Goal: Information Seeking & Learning: Learn about a topic

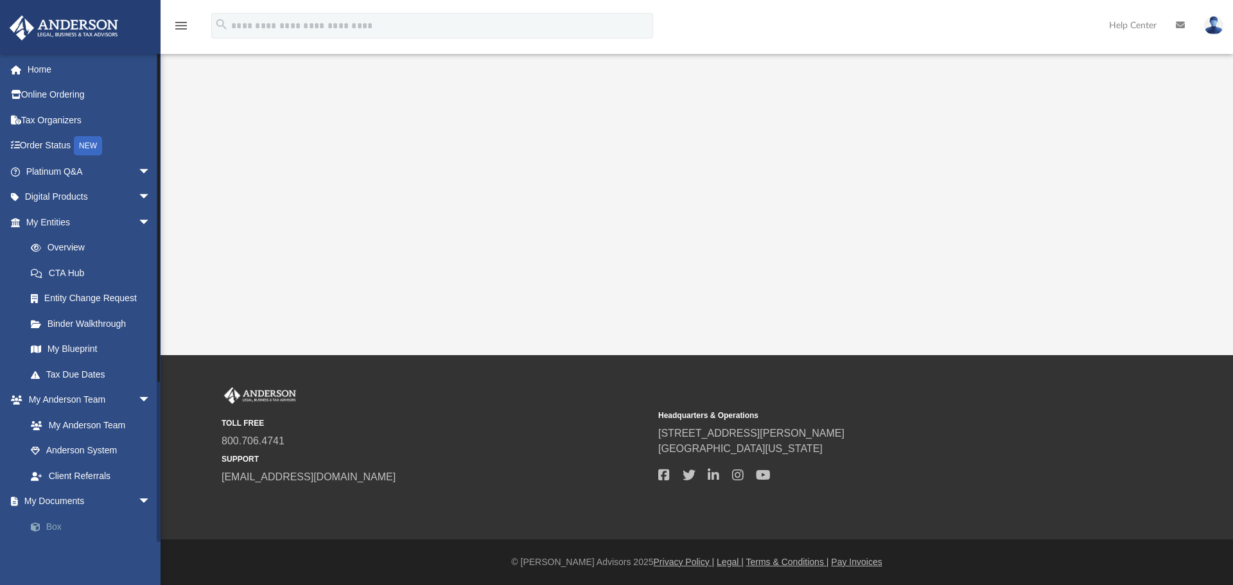
click at [51, 522] on link "Box" at bounding box center [94, 527] width 152 height 26
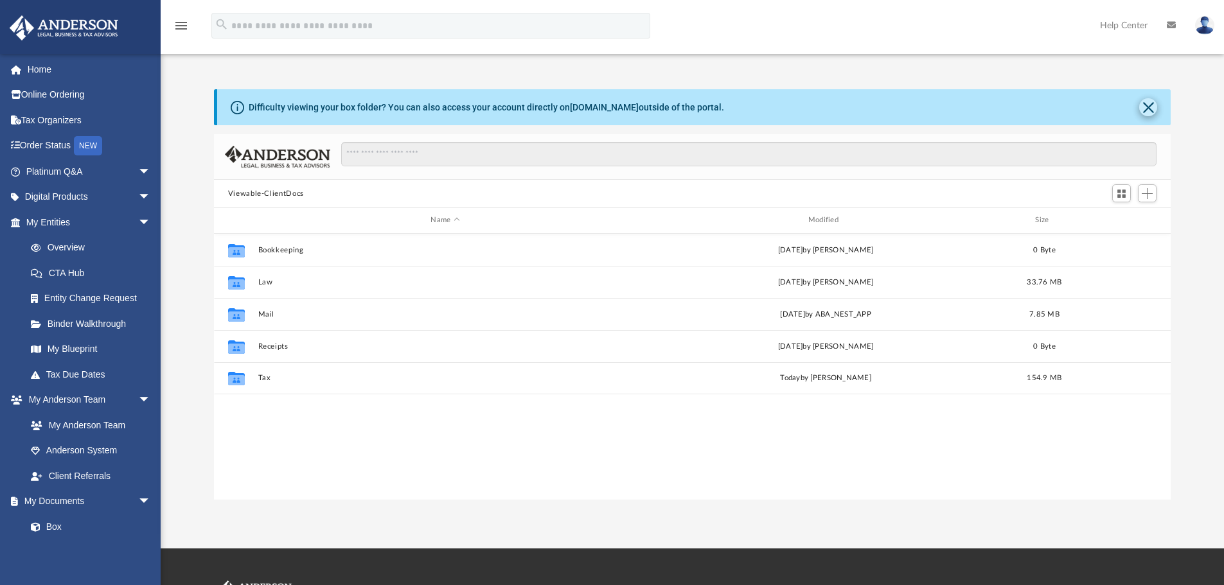
scroll to position [283, 947]
drag, startPoint x: 1145, startPoint y: 112, endPoint x: 1140, endPoint y: 105, distance: 8.2
click at [1145, 111] on button "Close" at bounding box center [1148, 107] width 18 height 18
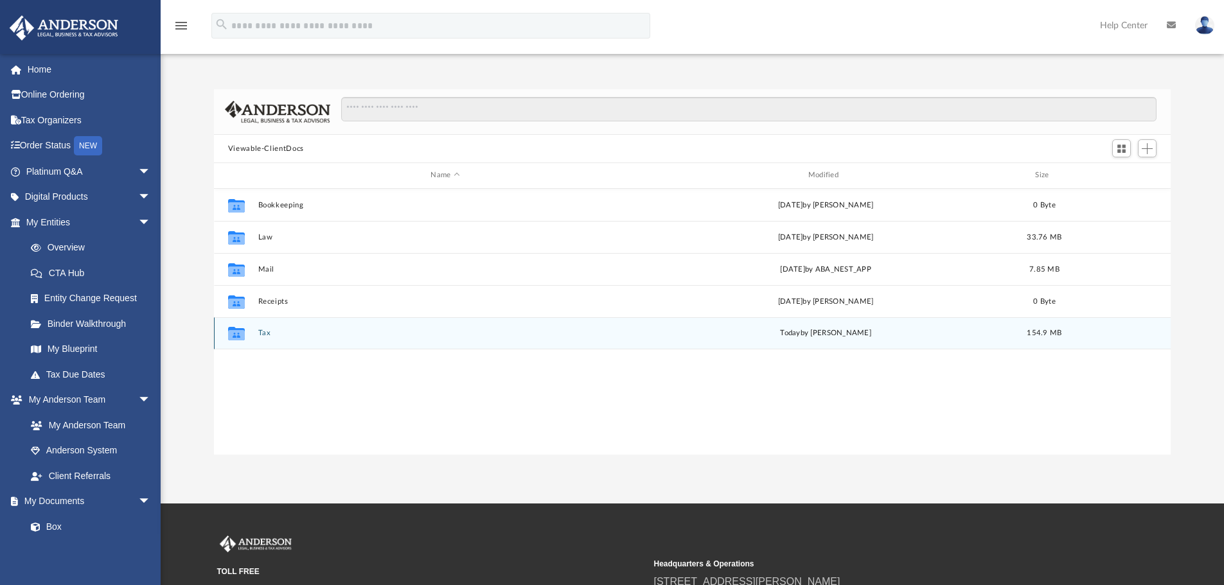
click at [260, 331] on button "Tax" at bounding box center [445, 333] width 374 height 8
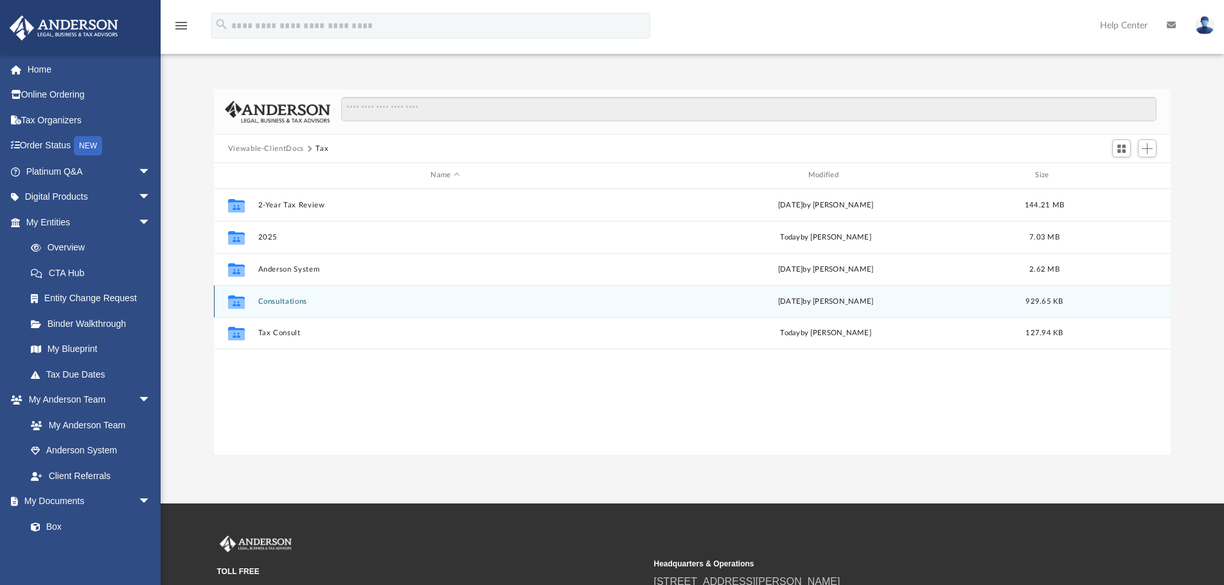
click at [294, 302] on button "Consultations" at bounding box center [445, 301] width 374 height 8
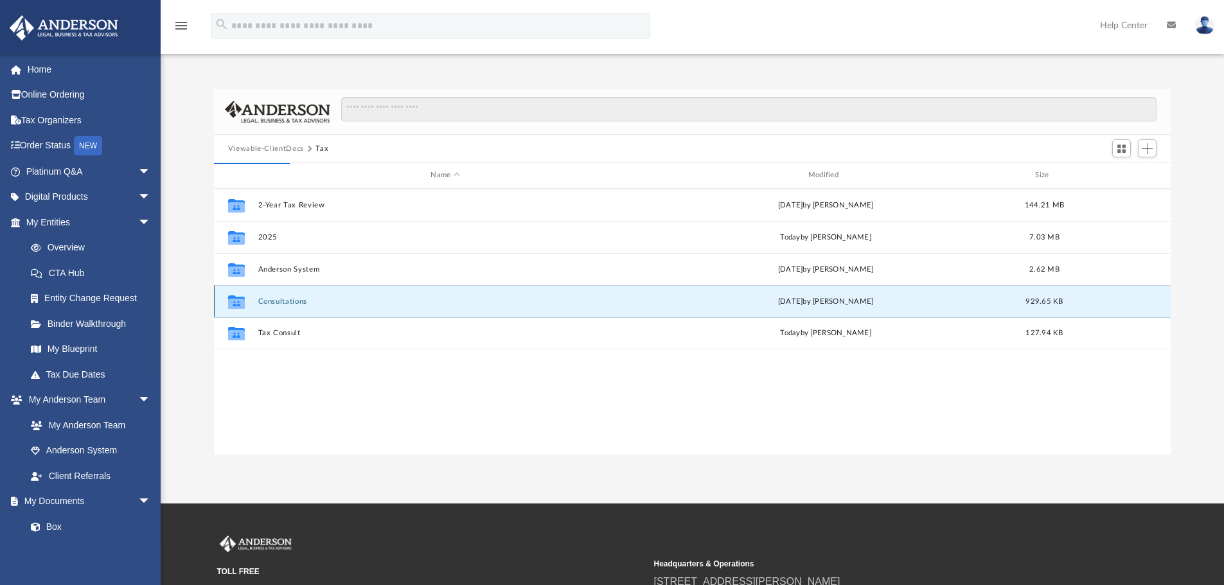
click at [277, 297] on button "Consultations" at bounding box center [445, 301] width 374 height 8
click at [285, 297] on button "Consultations" at bounding box center [445, 301] width 374 height 8
click at [231, 304] on icon "grid" at bounding box center [236, 303] width 17 height 10
click at [231, 302] on icon "grid" at bounding box center [236, 303] width 17 height 10
click at [286, 299] on button "Consultations" at bounding box center [445, 301] width 374 height 8
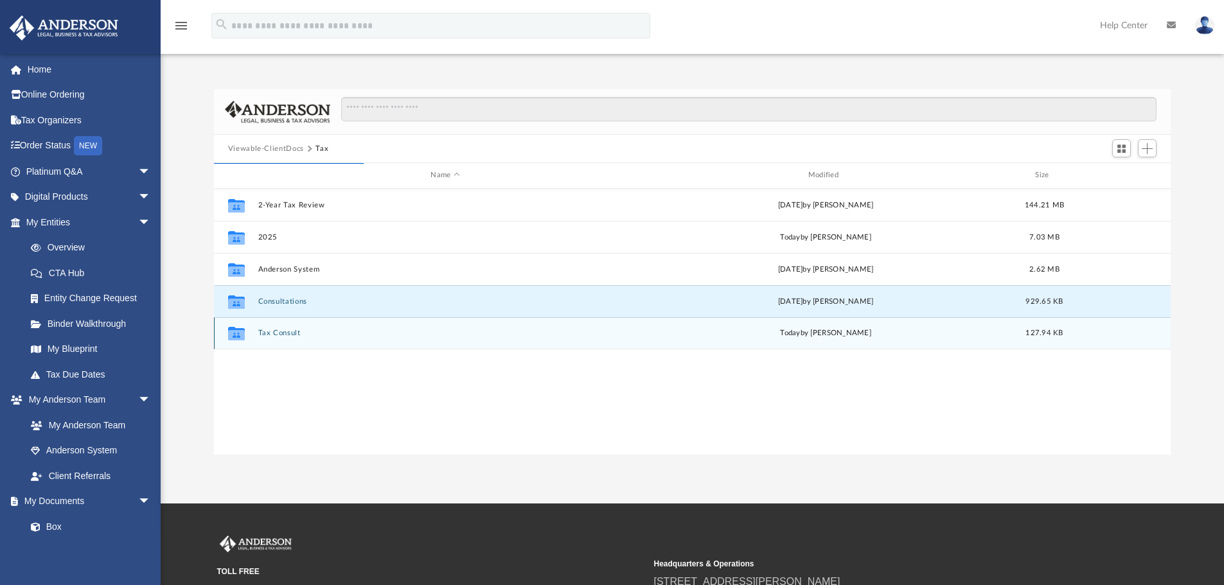
drag, startPoint x: 441, startPoint y: 428, endPoint x: 303, endPoint y: 343, distance: 161.5
click at [440, 428] on div "Collaborated Folder 2-Year Tax Review Tue Jun 17 2025 by Barley Bowler 144.21 M…" at bounding box center [692, 322] width 957 height 266
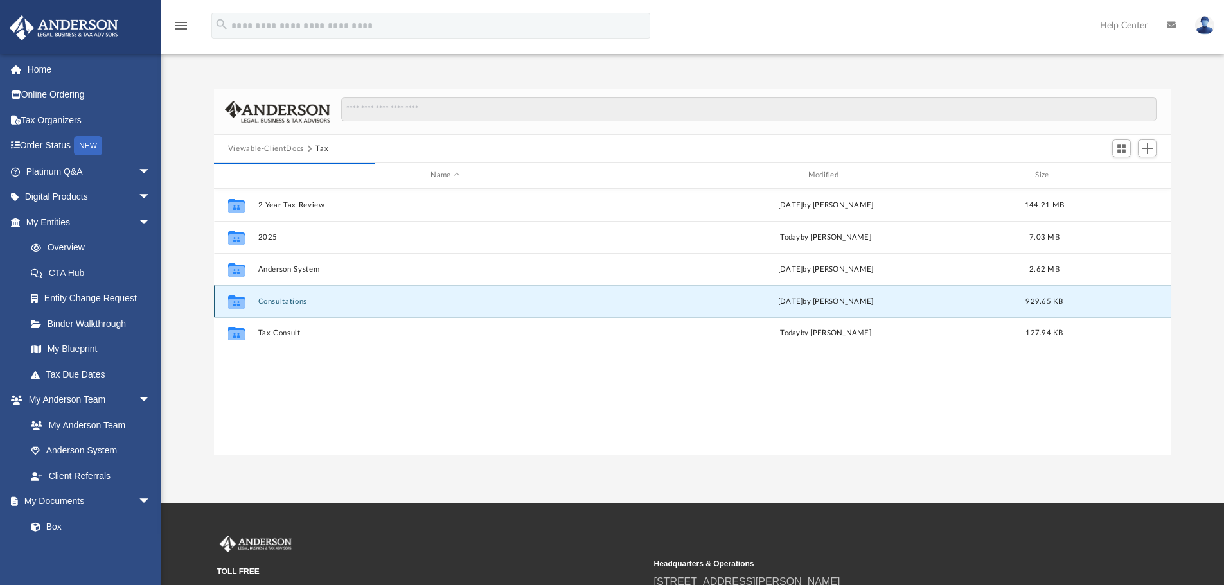
click at [288, 304] on button "Consultations" at bounding box center [445, 301] width 374 height 8
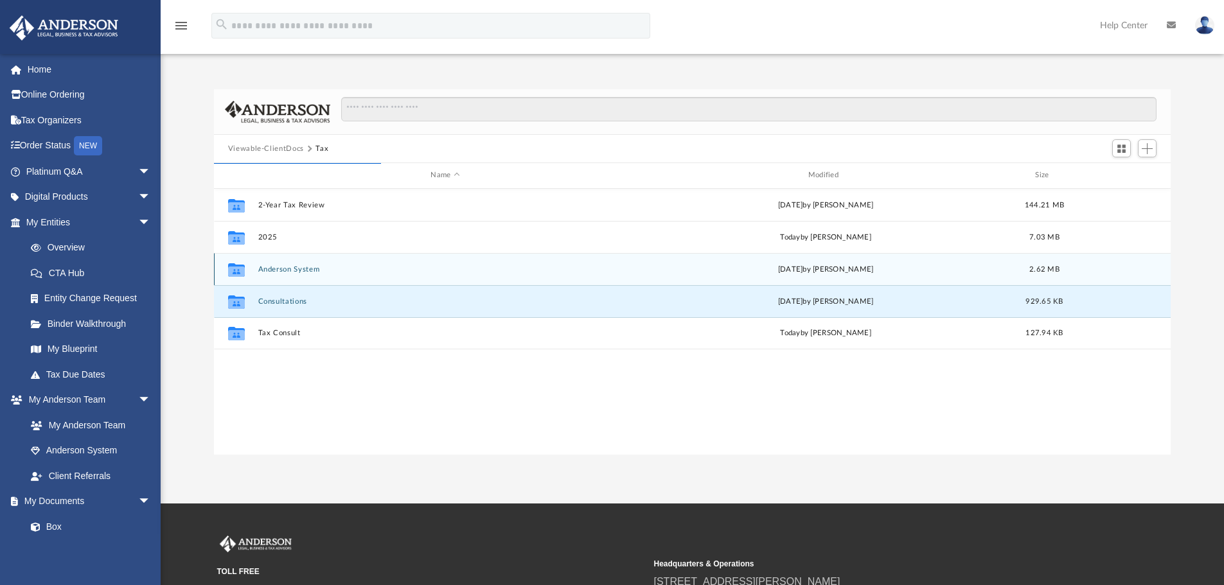
click at [297, 279] on div "Collaborated Folder Anderson System Tue Jul 8 2025 by Spencer Widman 2.62 MB" at bounding box center [692, 269] width 957 height 32
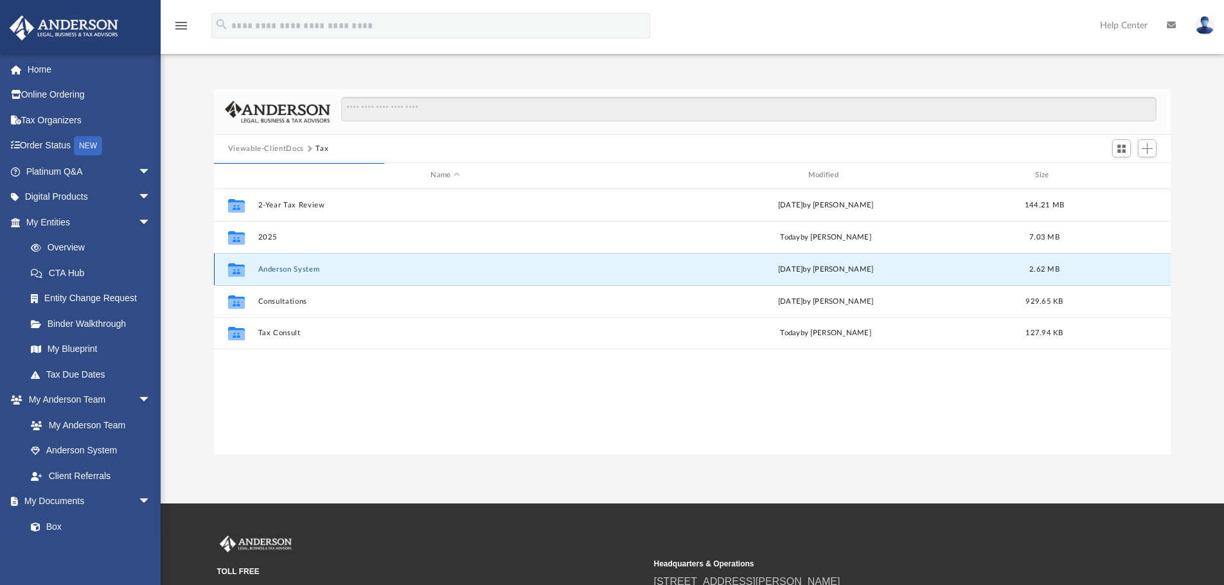
click at [295, 274] on div "Collaborated Folder Anderson System Tue Jul 8 2025 by Spencer Widman 2.62 MB" at bounding box center [692, 269] width 957 height 32
click at [295, 270] on button "Anderson System" at bounding box center [445, 269] width 374 height 8
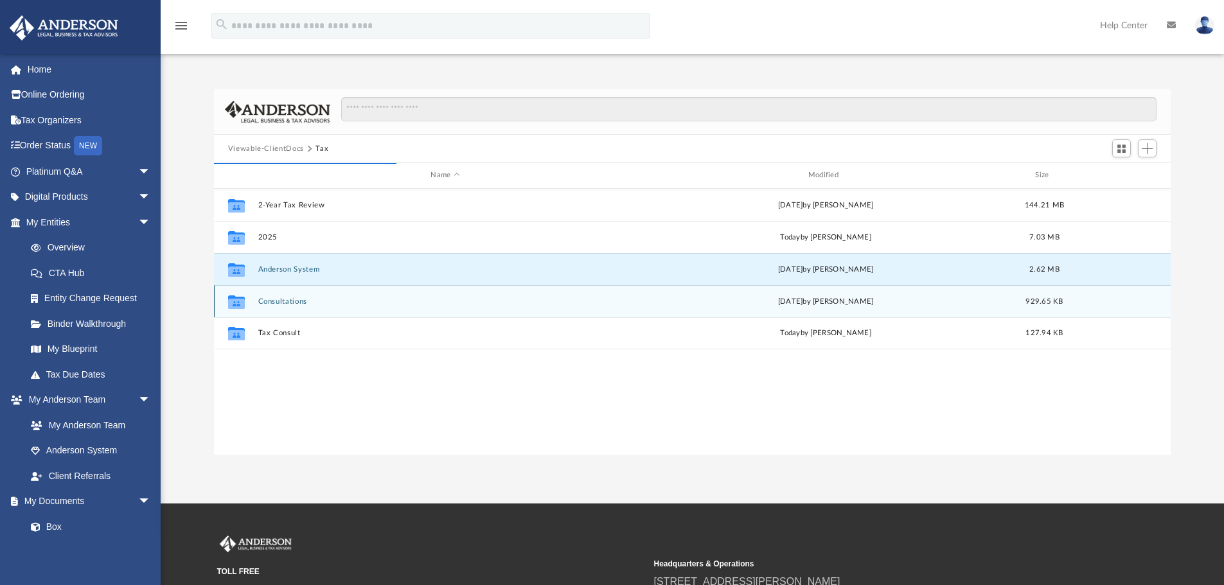
drag, startPoint x: 274, startPoint y: 311, endPoint x: 278, endPoint y: 302, distance: 10.1
click at [274, 310] on div "Collaborated Folder Consultations Wed Jul 9 2025 by Debra Napier 929.65 KB" at bounding box center [692, 301] width 957 height 32
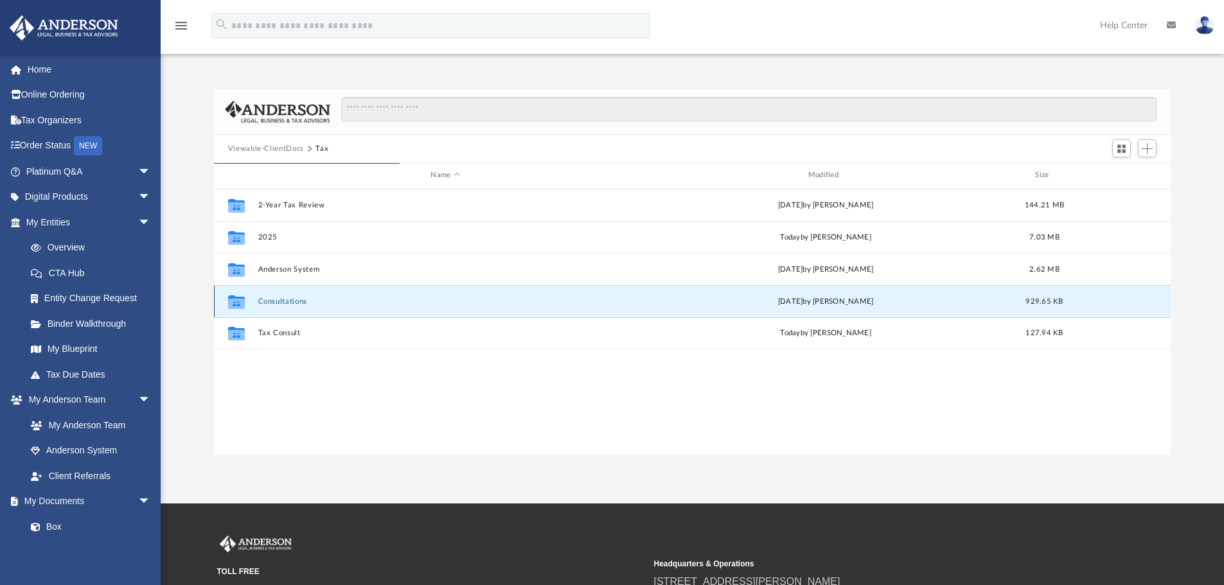
click at [278, 302] on button "Consultations" at bounding box center [445, 301] width 374 height 8
click at [280, 300] on button "Consultations" at bounding box center [445, 301] width 374 height 8
click at [281, 143] on button "Viewable-ClientDocs" at bounding box center [266, 149] width 76 height 12
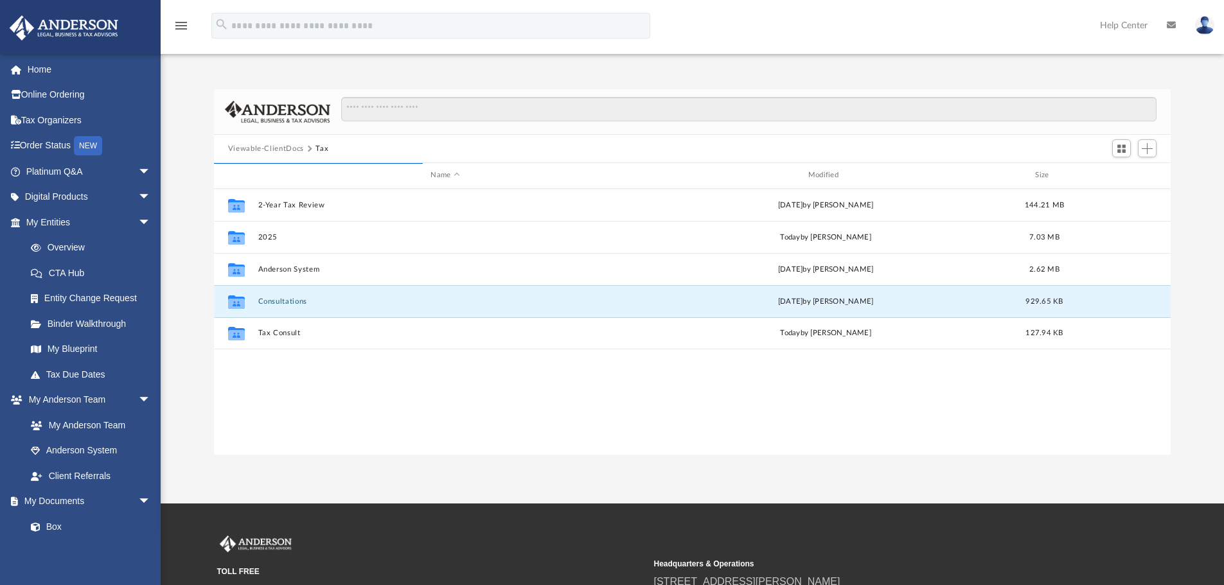
click at [315, 152] on button "Tax" at bounding box center [321, 149] width 13 height 12
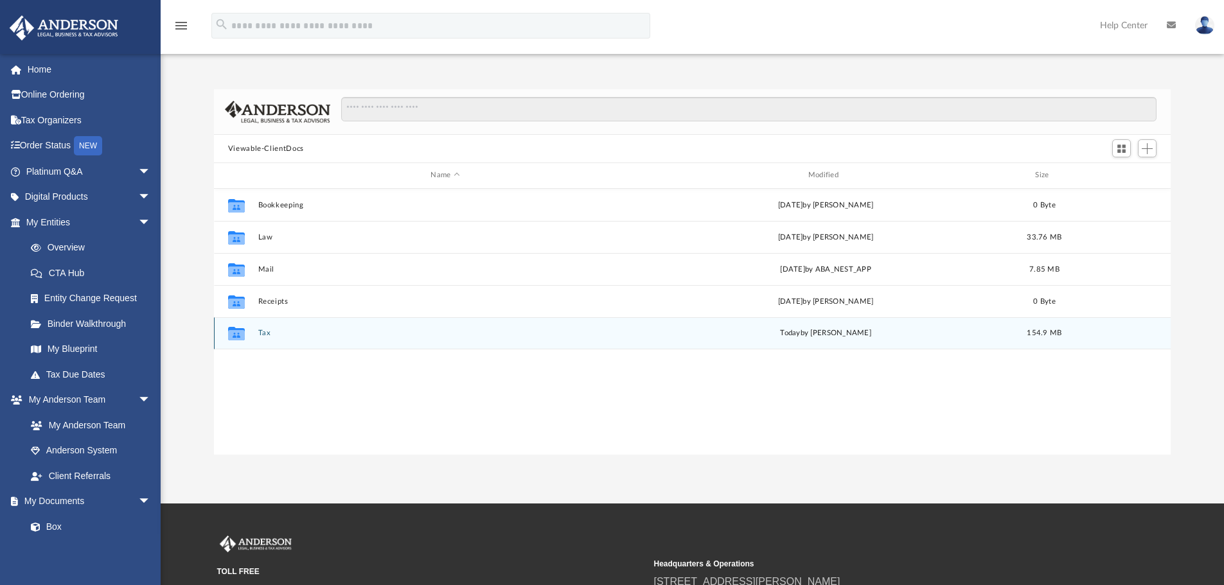
click at [261, 331] on button "Tax" at bounding box center [445, 333] width 374 height 8
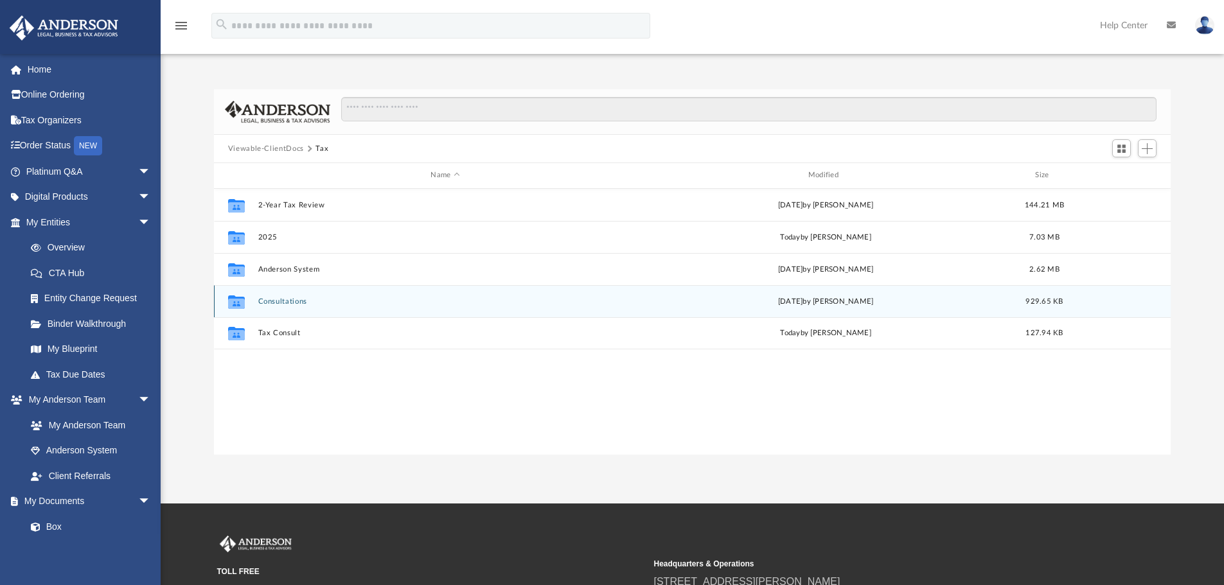
click at [280, 295] on div "Collaborated Folder Consultations Wed Jul 9 2025 by Debra Napier 929.65 KB" at bounding box center [692, 301] width 957 height 32
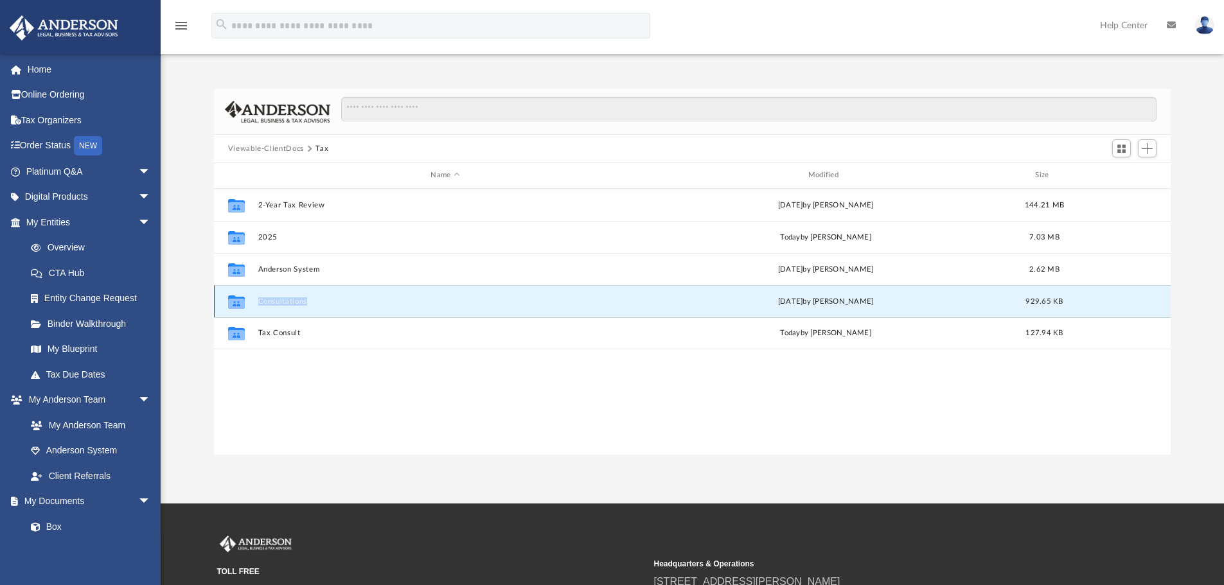
click at [281, 295] on div "Collaborated Folder Consultations Wed Jul 9 2025 by Debra Napier 929.65 KB" at bounding box center [692, 301] width 957 height 32
click at [245, 303] on icon "Collaborated Folder" at bounding box center [236, 301] width 21 height 21
click at [243, 303] on icon "Collaborated Folder" at bounding box center [236, 301] width 21 height 21
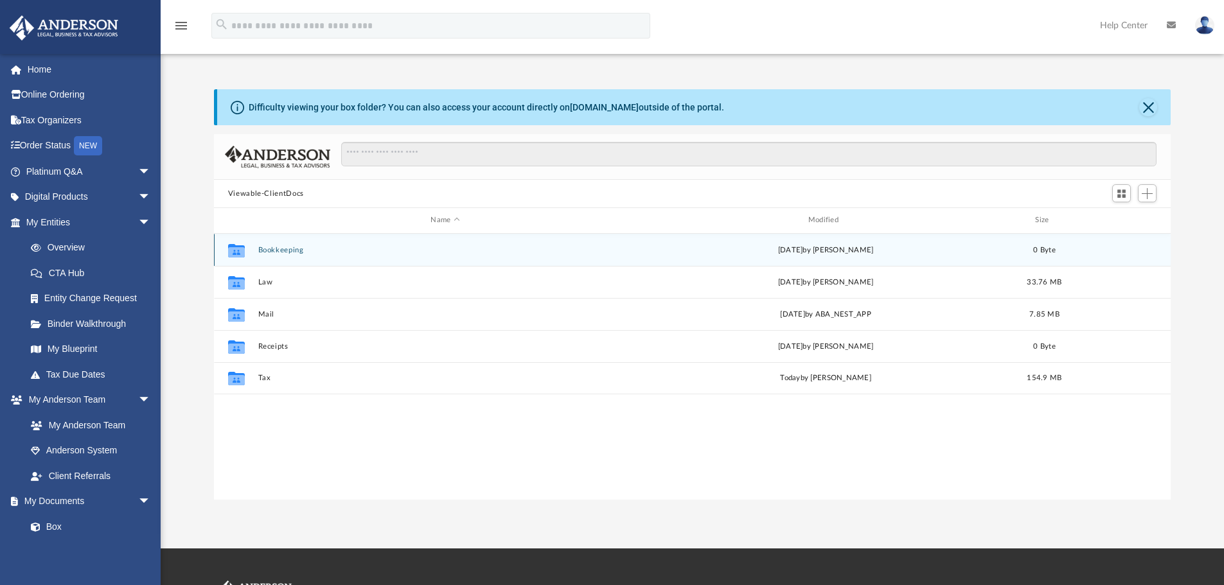
scroll to position [283, 947]
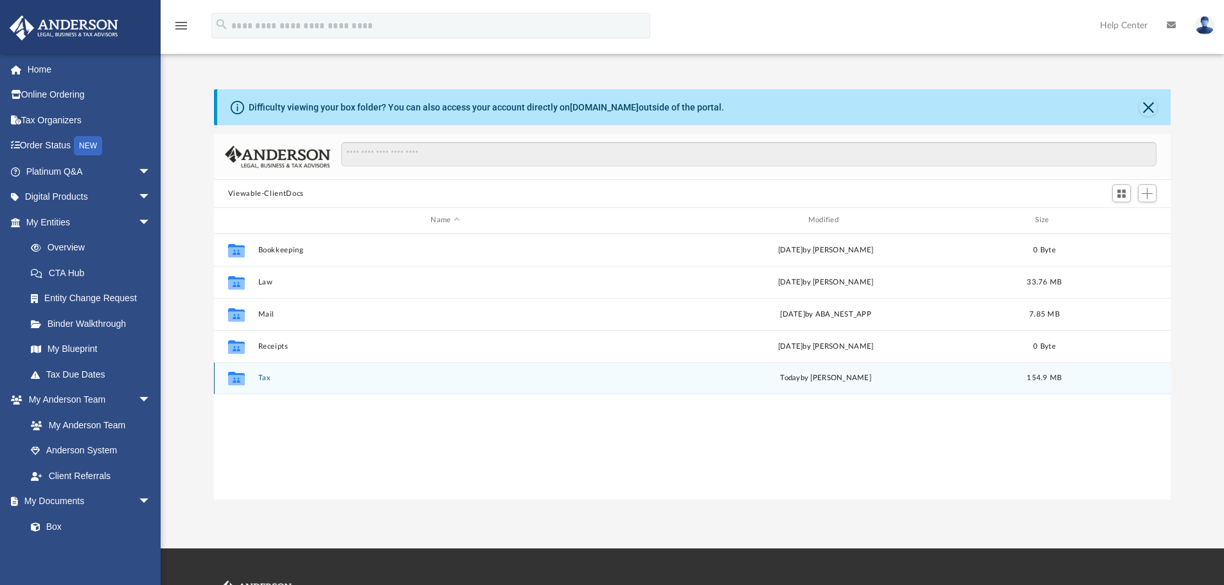
click at [256, 380] on div "Collaborated Folder Tax [DATE] by [PERSON_NAME] 154.9 MB" at bounding box center [692, 378] width 957 height 32
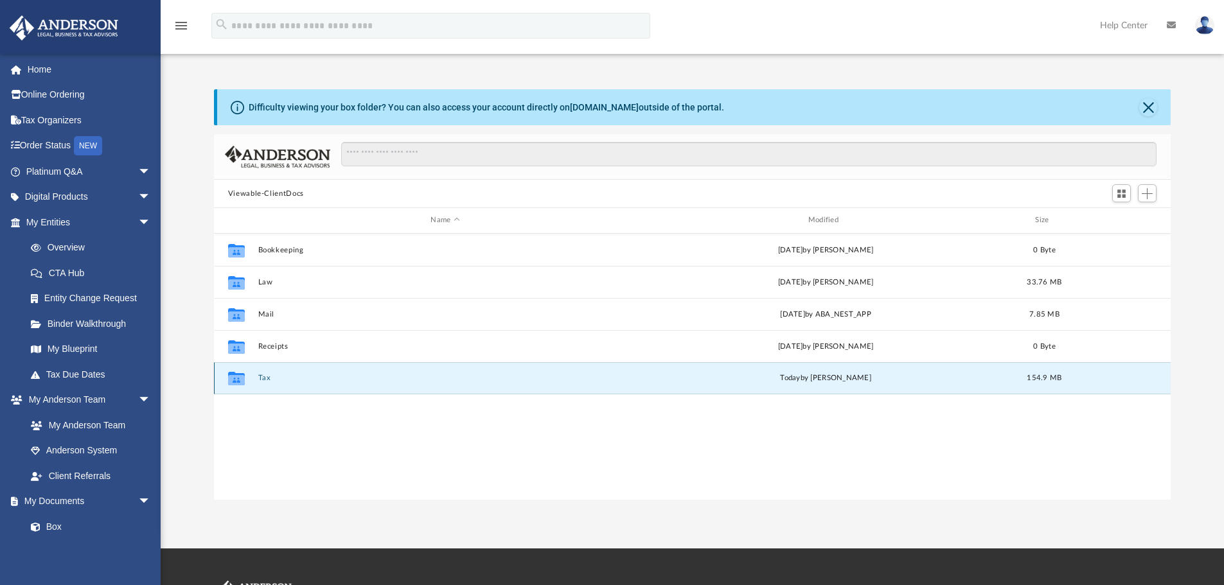
click at [263, 377] on button "Tax" at bounding box center [445, 378] width 374 height 8
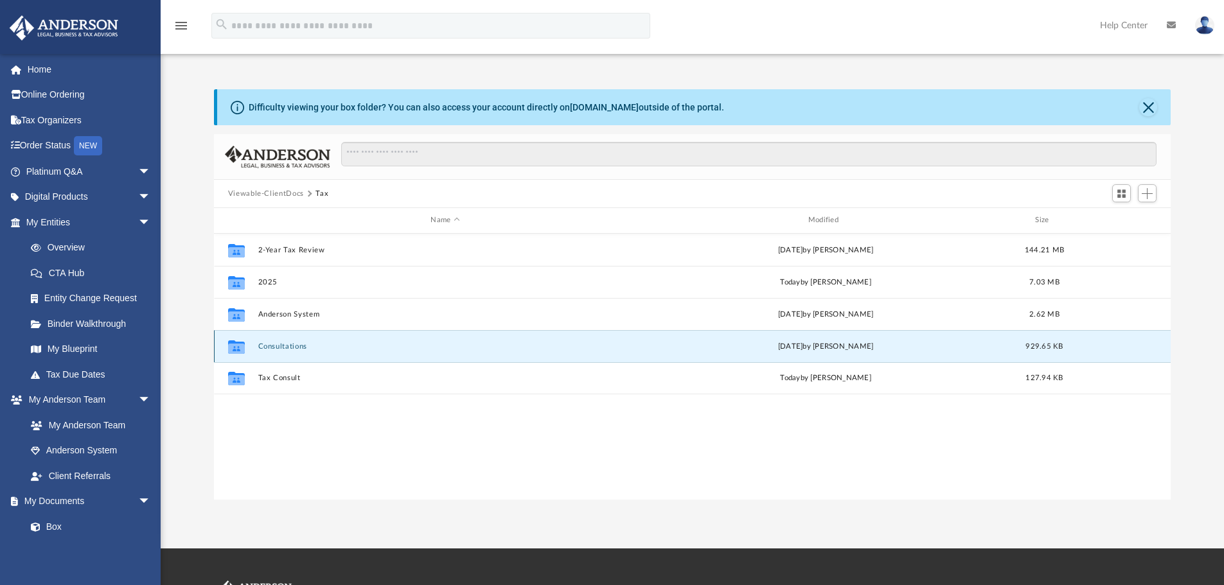
click at [300, 342] on button "Consultations" at bounding box center [445, 346] width 374 height 8
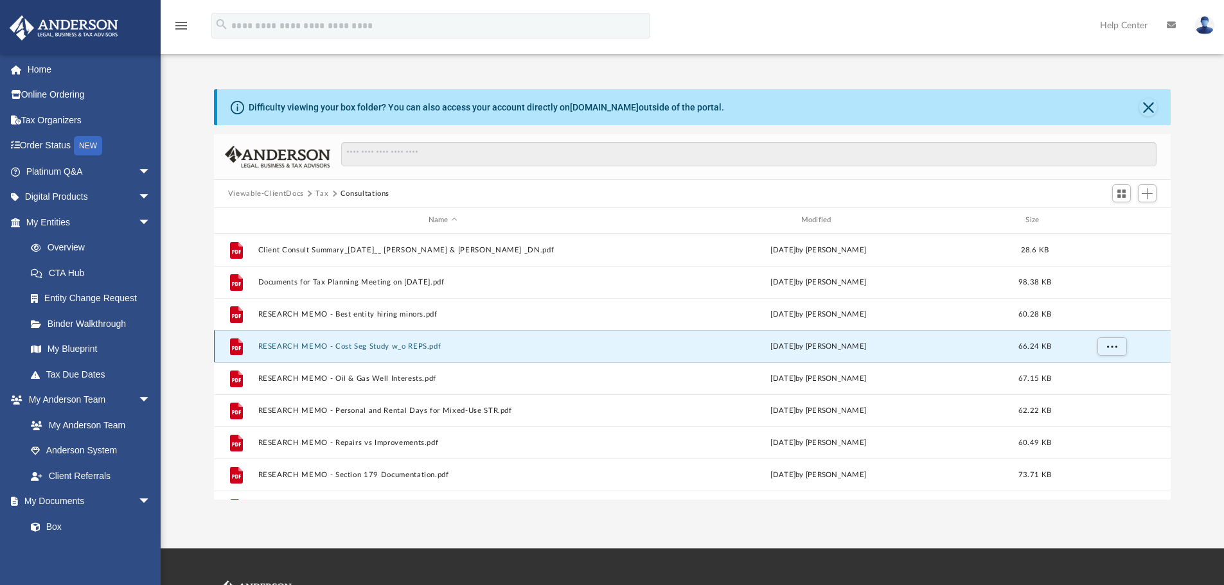
click at [1119, 343] on button "More options" at bounding box center [1112, 346] width 30 height 19
click at [380, 343] on button "RESEARCH MEMO - Cost Seg Study w_o REPS.pdf" at bounding box center [443, 346] width 370 height 8
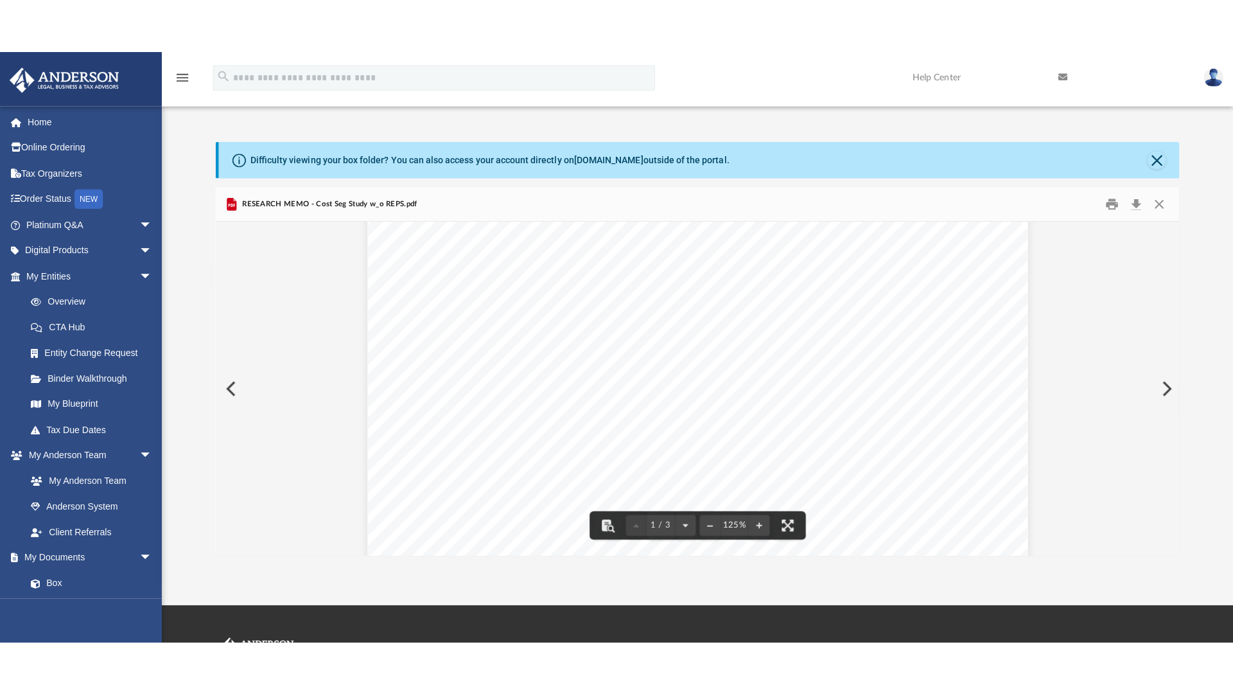
scroll to position [321, 0]
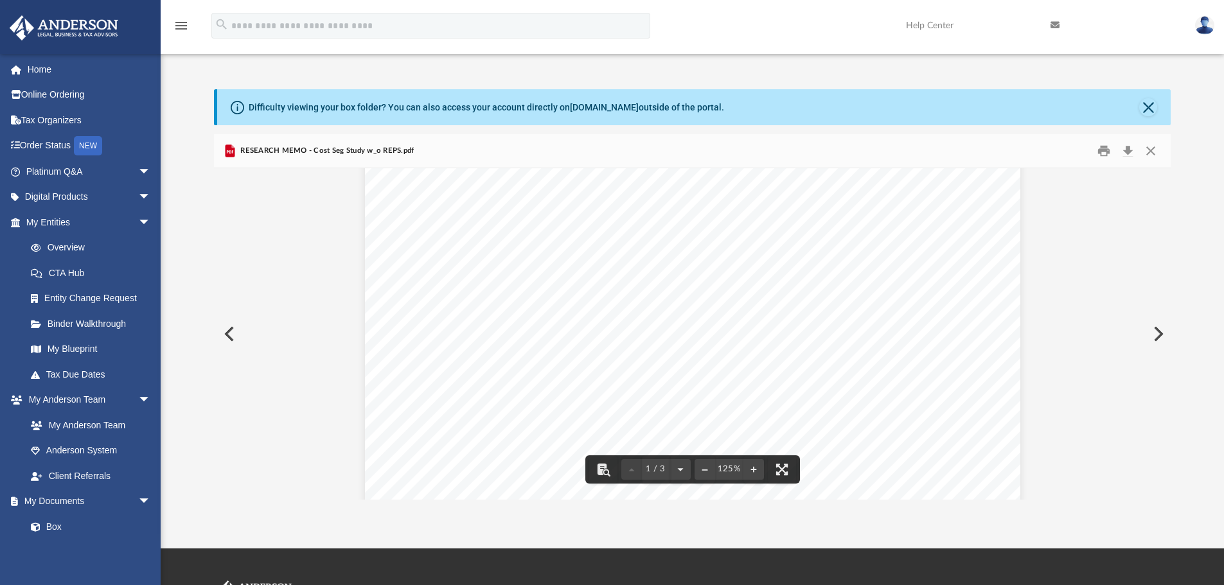
click at [838, 288] on span "! !" at bounding box center [856, 406] width 45 height 236
click at [787, 465] on button "File preview" at bounding box center [782, 469] width 28 height 28
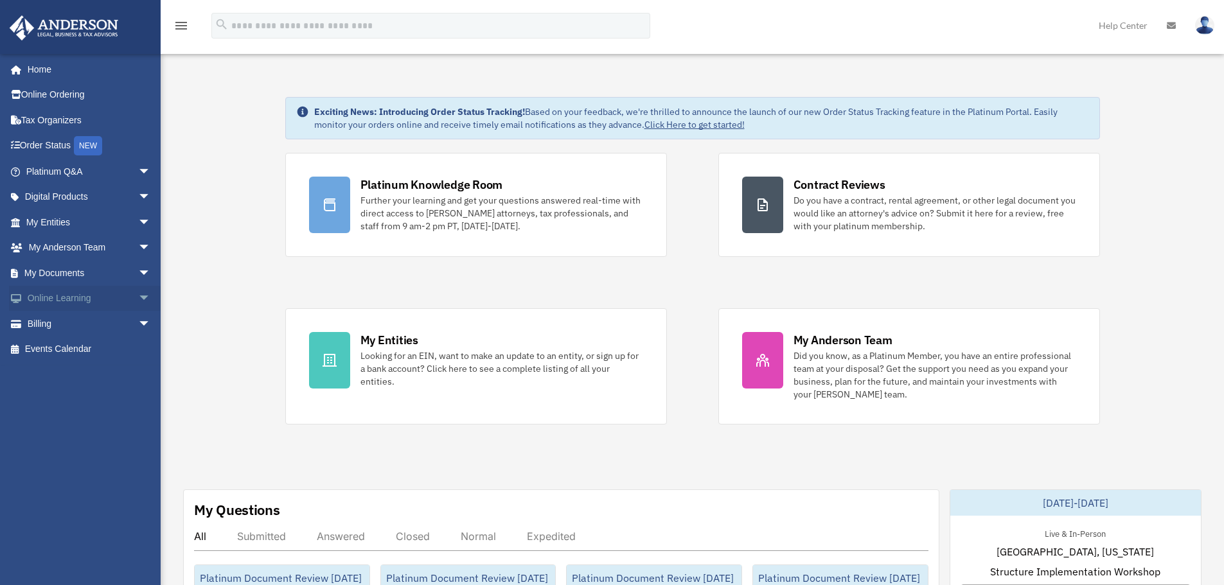
click at [138, 295] on span "arrow_drop_down" at bounding box center [151, 299] width 26 height 26
click at [138, 268] on span "arrow_drop_down" at bounding box center [151, 273] width 26 height 26
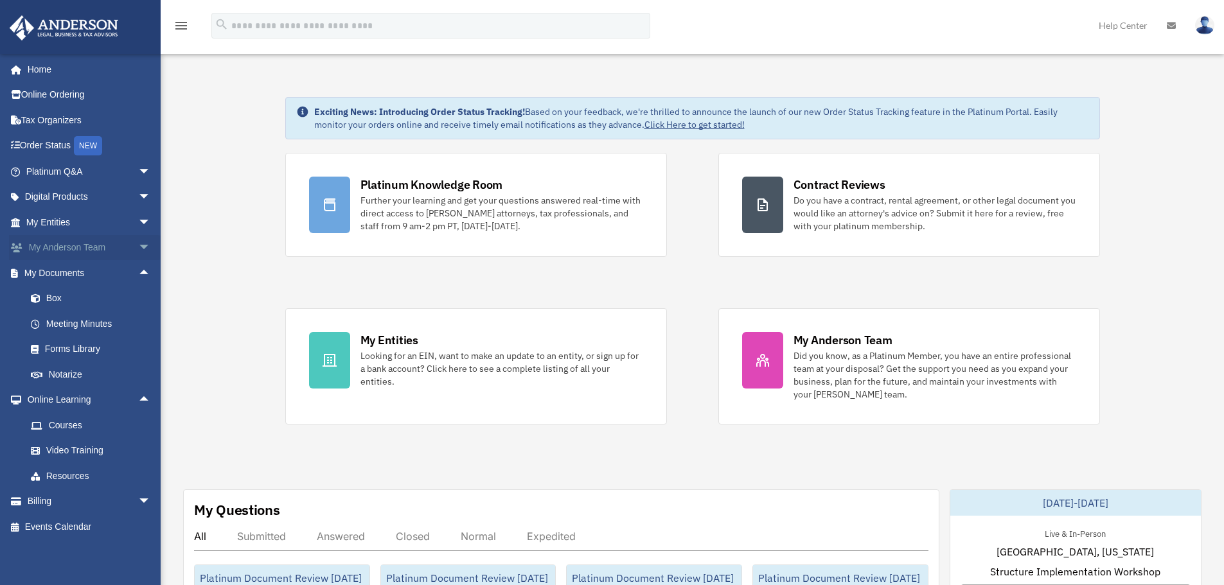
click at [138, 244] on span "arrow_drop_down" at bounding box center [151, 248] width 26 height 26
click at [96, 322] on link "Client Referrals" at bounding box center [94, 324] width 152 height 26
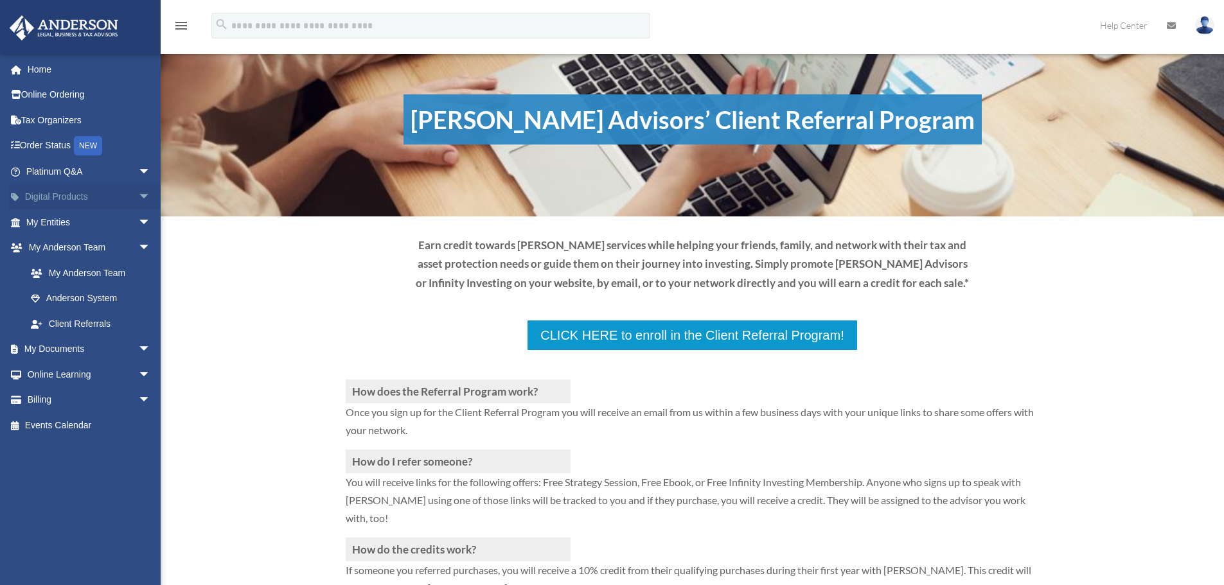
click at [107, 195] on link "Digital Products arrow_drop_down" at bounding box center [89, 197] width 161 height 26
click at [138, 195] on span "arrow_drop_down" at bounding box center [151, 197] width 26 height 26
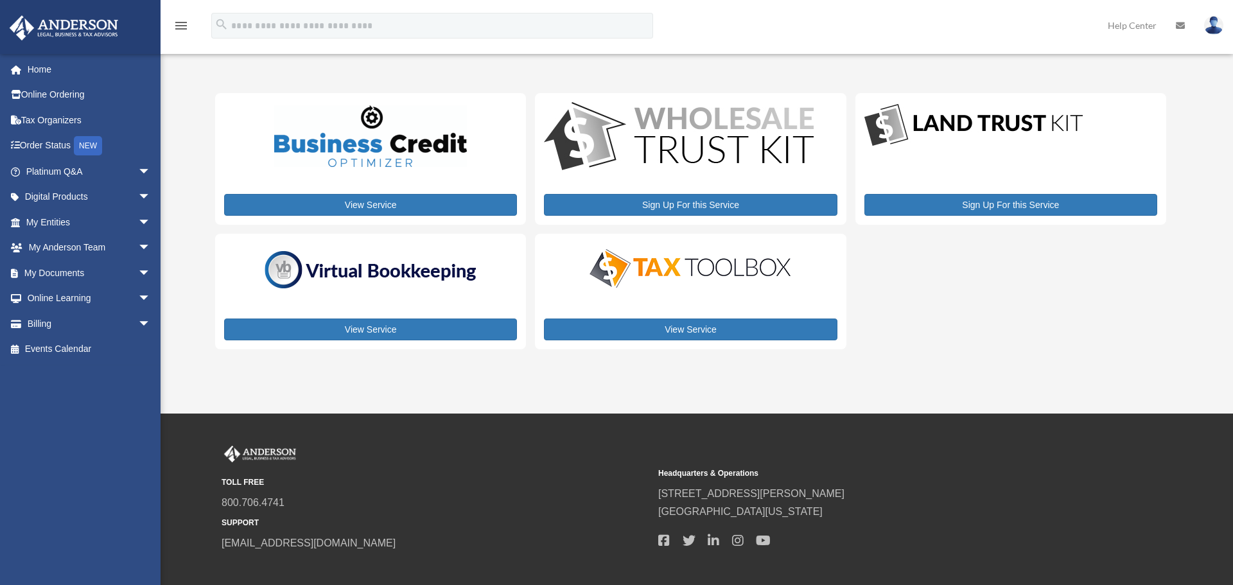
click at [705, 269] on body "X Get a chance to win 6 months of Platinum for free just by filling out this su…" at bounding box center [616, 327] width 1233 height 655
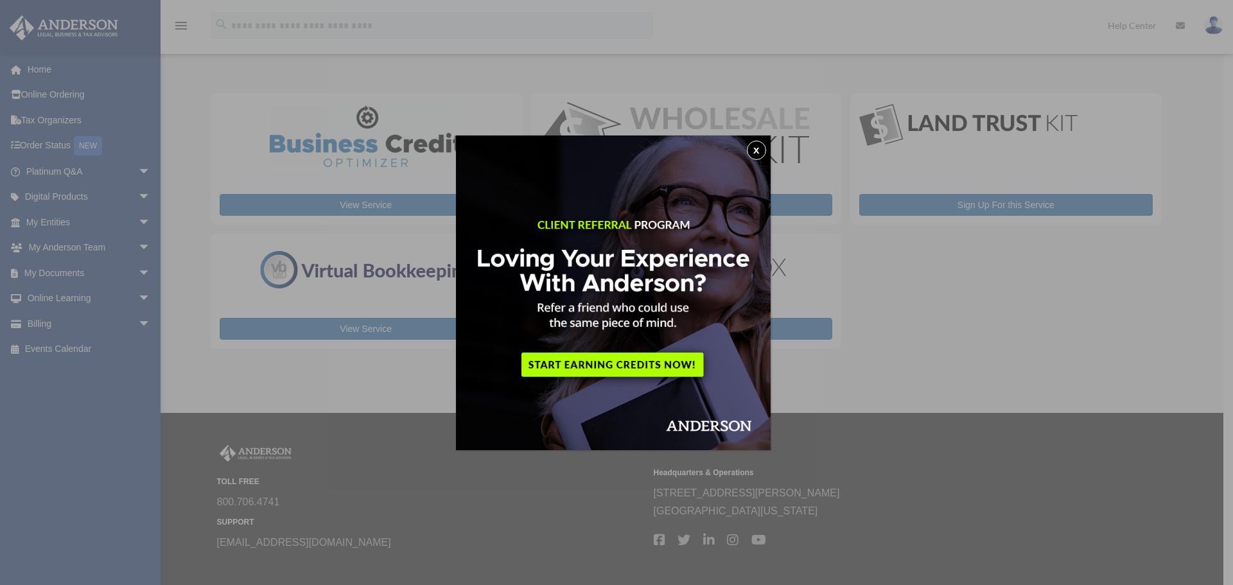
click at [763, 149] on button "x" at bounding box center [756, 150] width 19 height 19
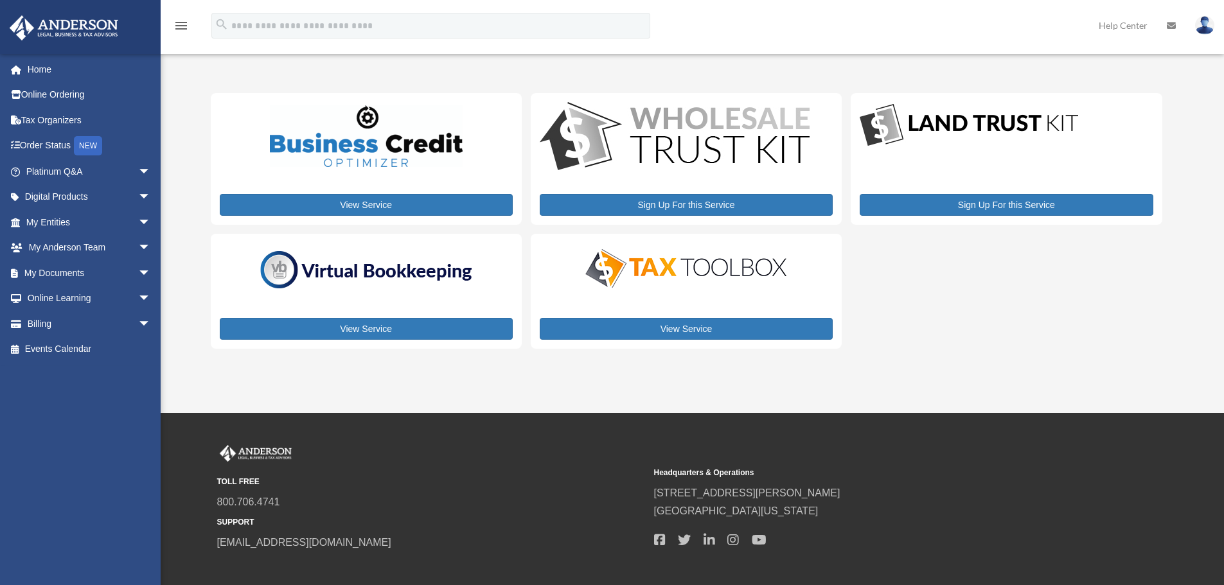
click at [713, 269] on img at bounding box center [686, 268] width 225 height 45
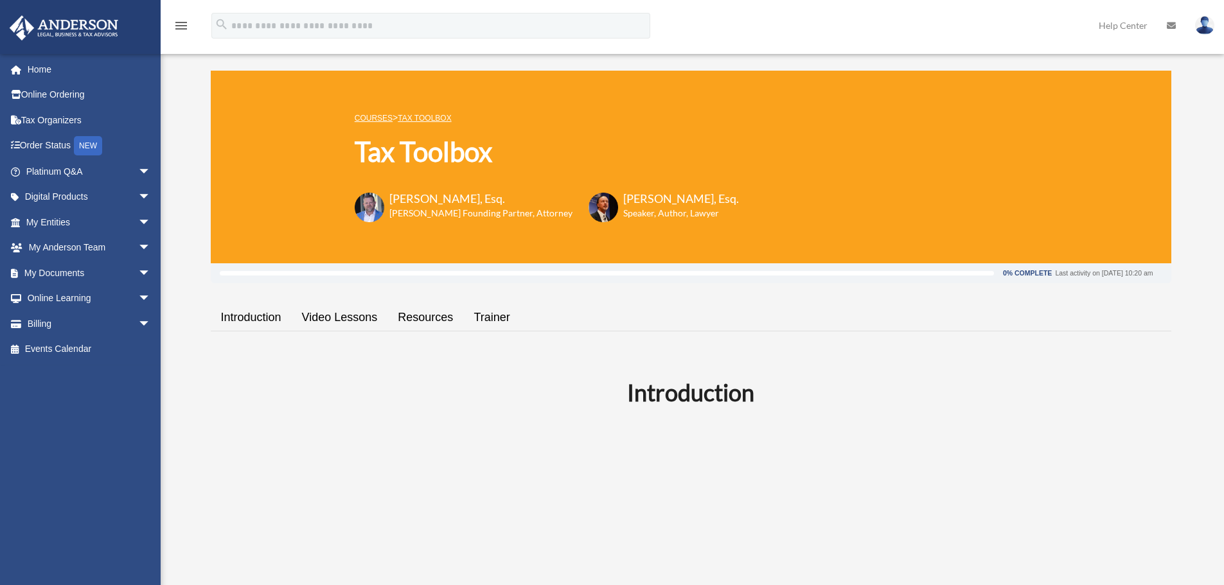
click at [432, 310] on link "Resources" at bounding box center [425, 317] width 76 height 37
click at [426, 318] on link "Resources" at bounding box center [425, 317] width 76 height 37
click at [125, 322] on link "Billing arrow_drop_down" at bounding box center [89, 324] width 161 height 26
click at [118, 193] on link "Digital Products arrow_drop_down" at bounding box center [89, 197] width 161 height 26
click at [138, 195] on span "arrow_drop_down" at bounding box center [151, 197] width 26 height 26
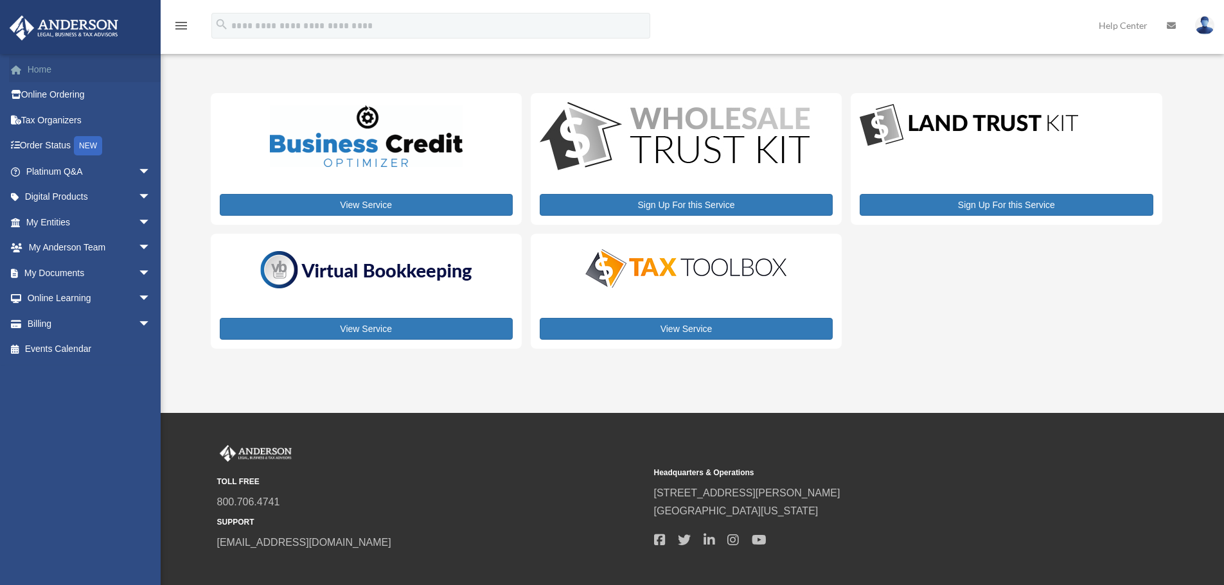
click at [37, 62] on link "Home" at bounding box center [89, 70] width 161 height 26
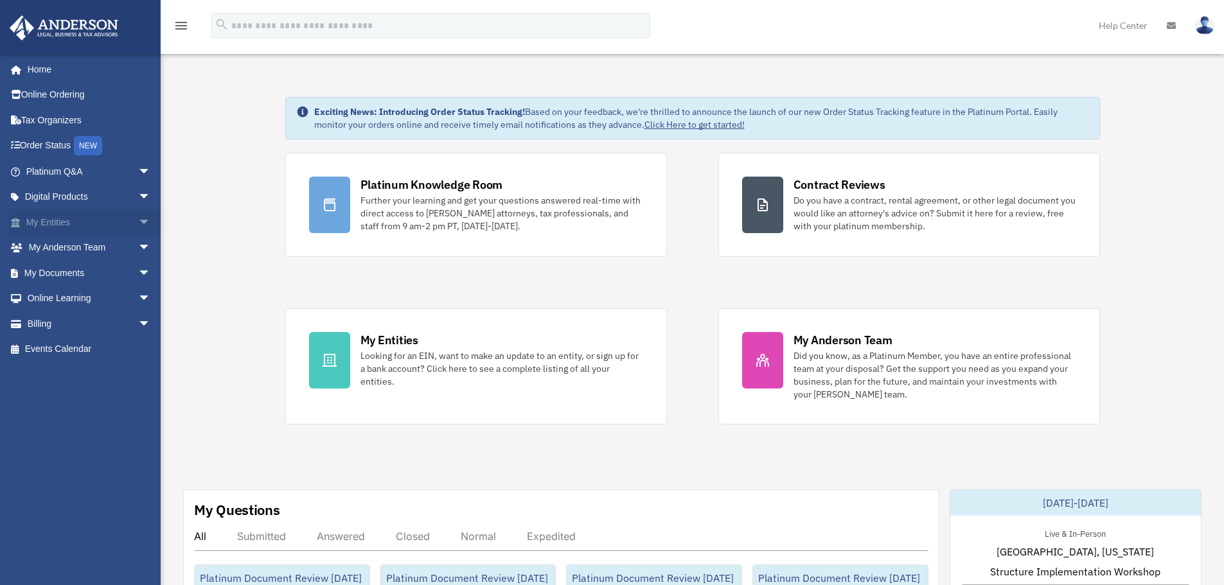
click at [91, 221] on link "My Entities arrow_drop_down" at bounding box center [89, 222] width 161 height 26
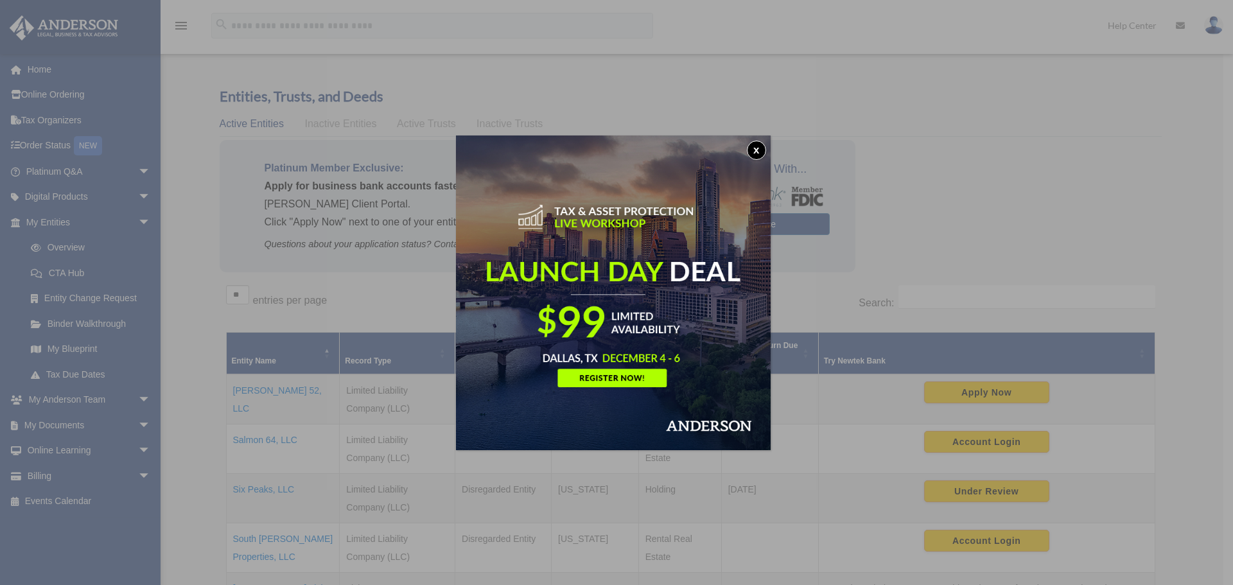
click at [128, 193] on div "x" at bounding box center [616, 292] width 1233 height 585
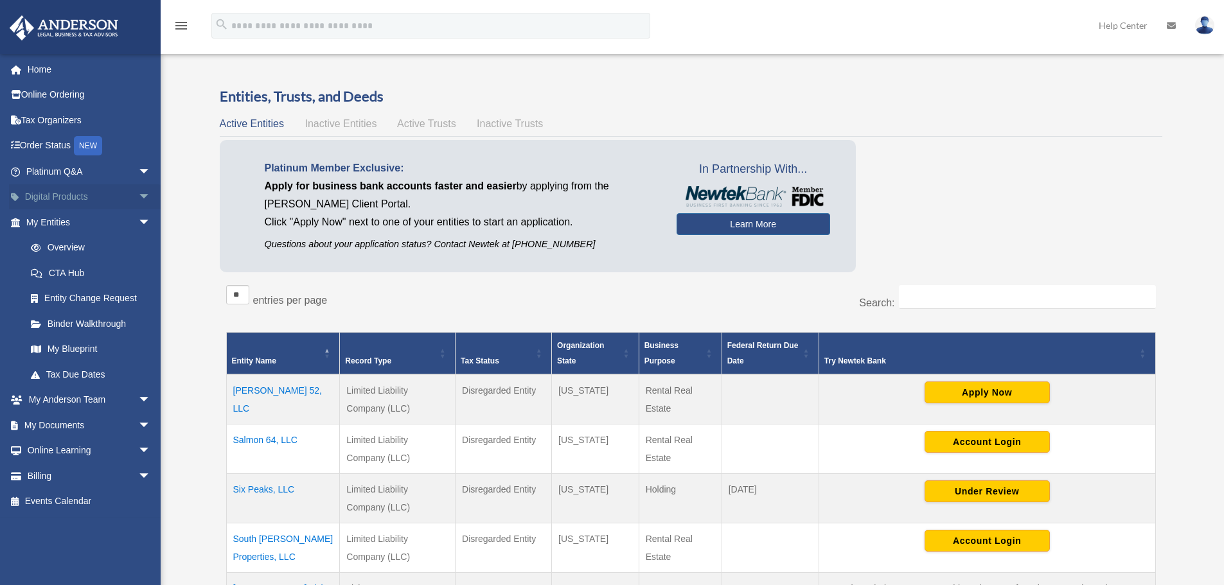
click at [138, 194] on span "arrow_drop_down" at bounding box center [151, 197] width 26 height 26
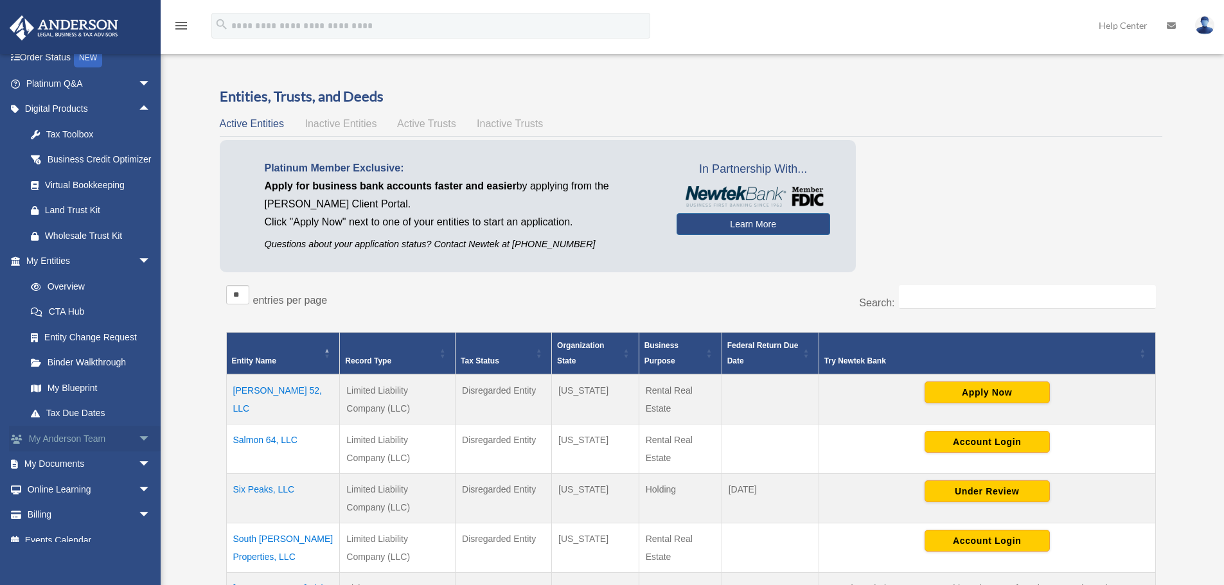
scroll to position [118, 0]
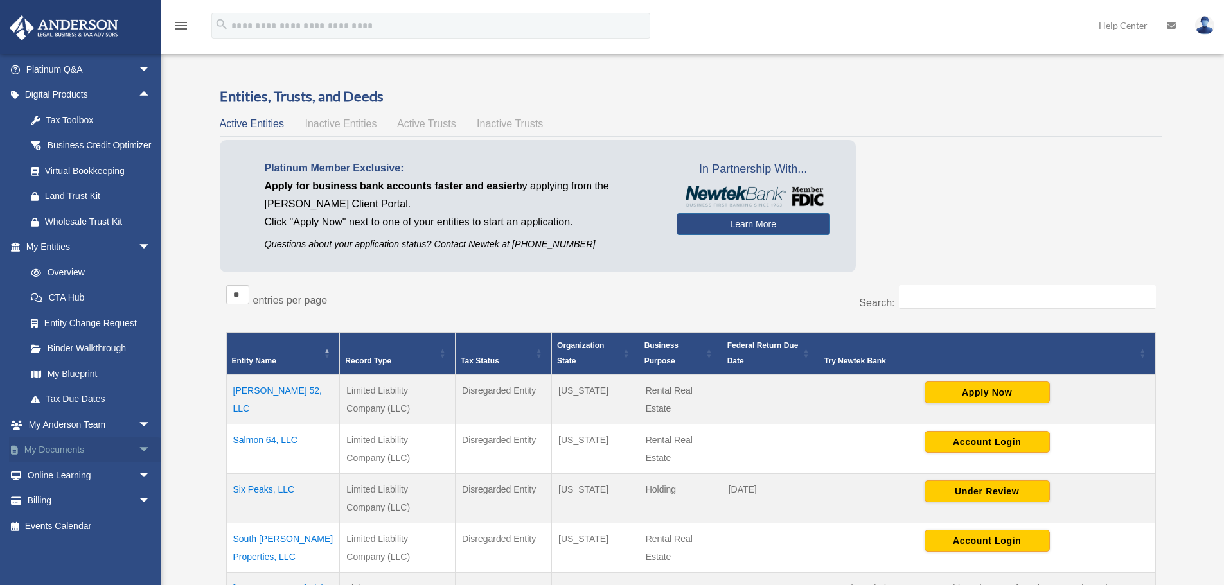
click at [139, 446] on span "arrow_drop_down" at bounding box center [151, 450] width 26 height 26
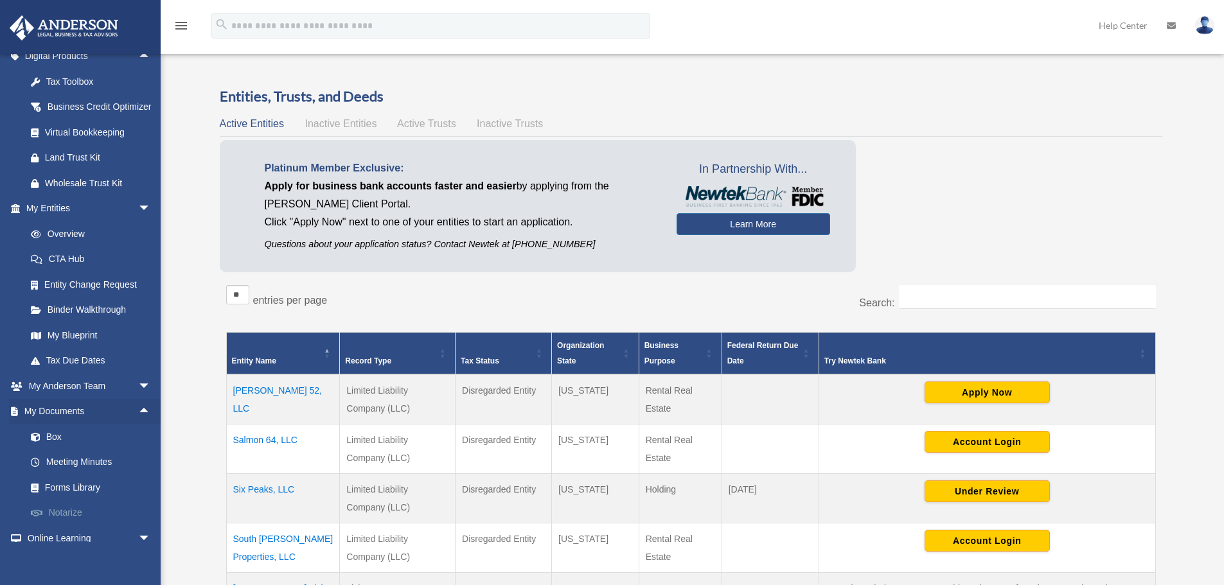
scroll to position [219, 0]
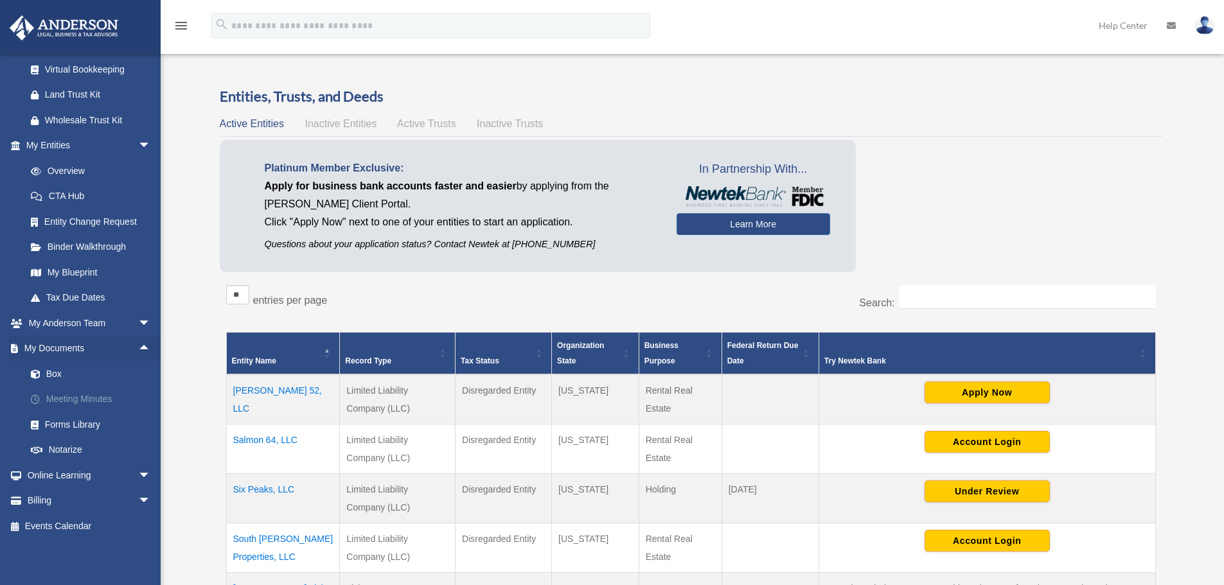
click at [61, 395] on link "Meeting Minutes" at bounding box center [94, 400] width 152 height 26
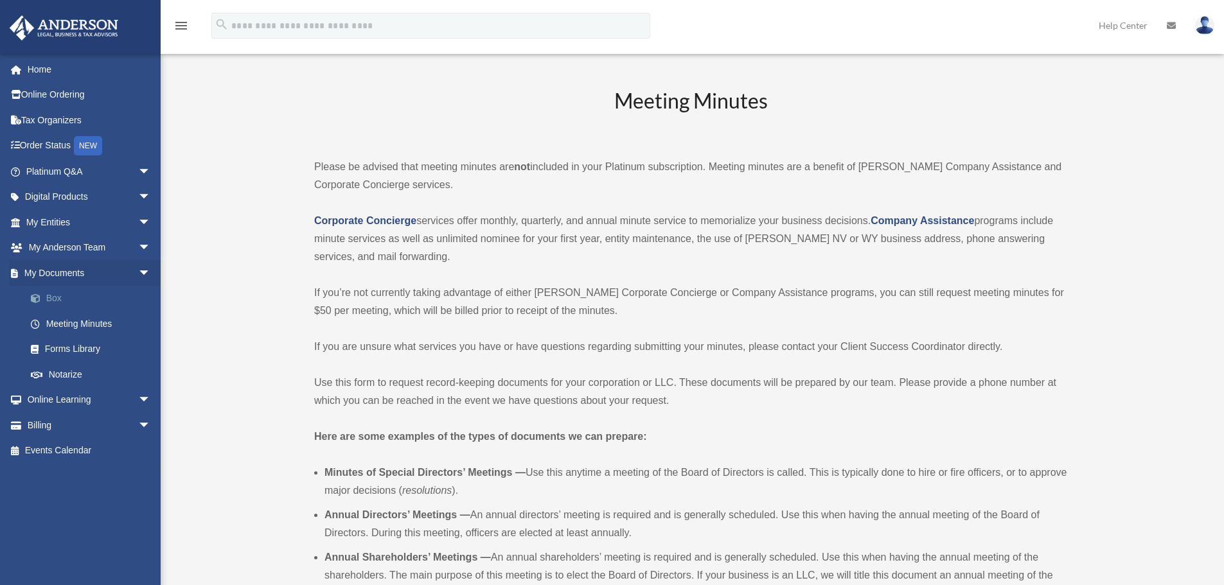
click at [61, 301] on link "Box" at bounding box center [94, 299] width 152 height 26
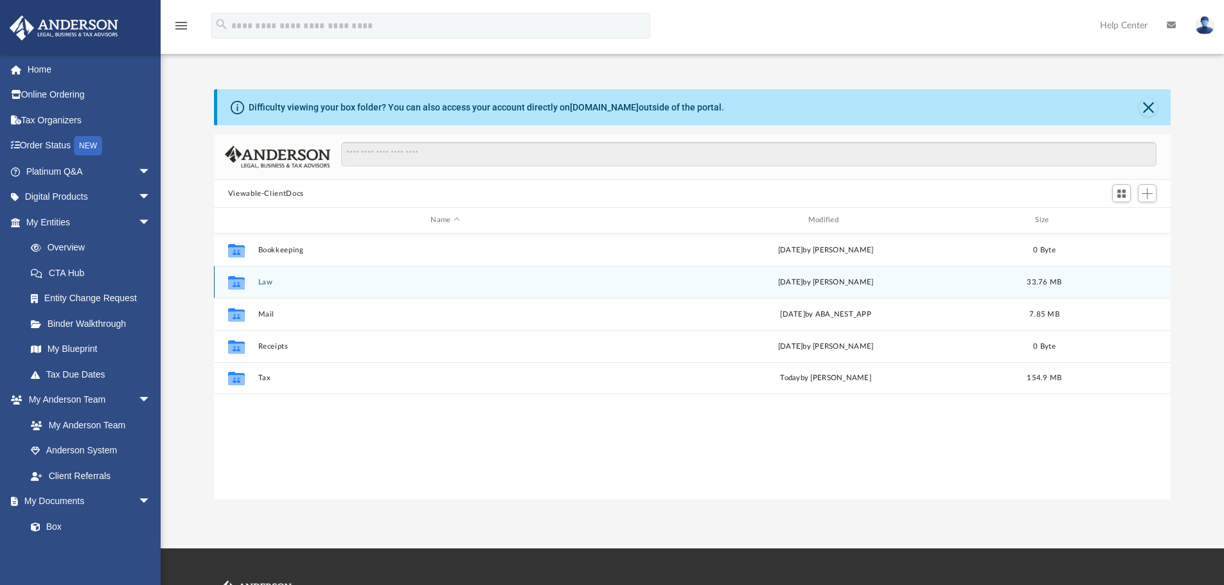
scroll to position [283, 947]
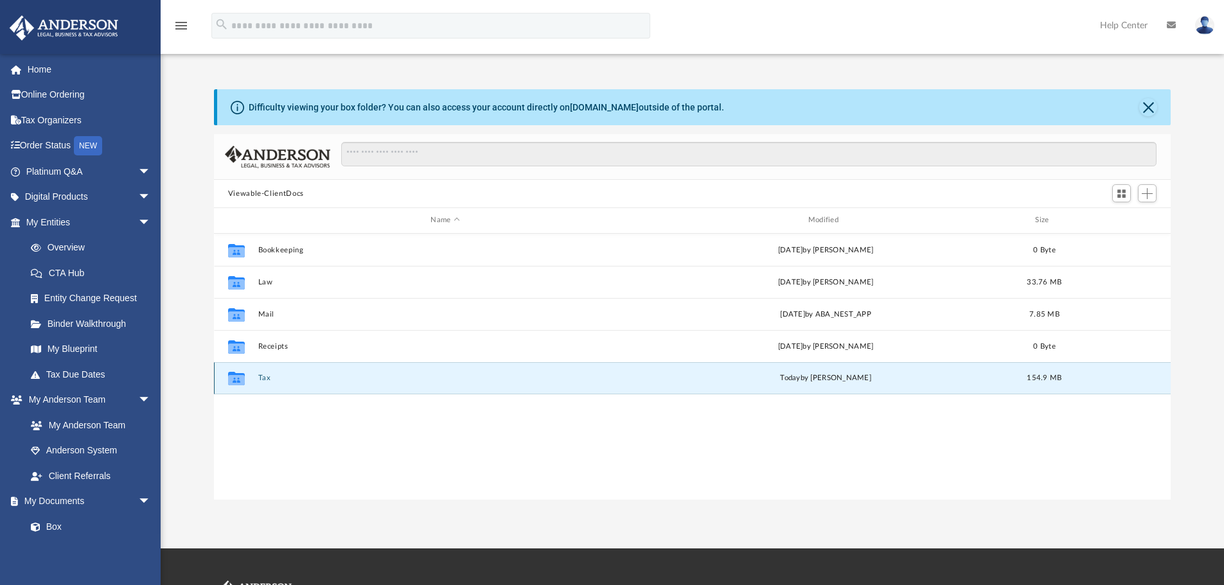
click at [260, 376] on button "Tax" at bounding box center [445, 378] width 374 height 8
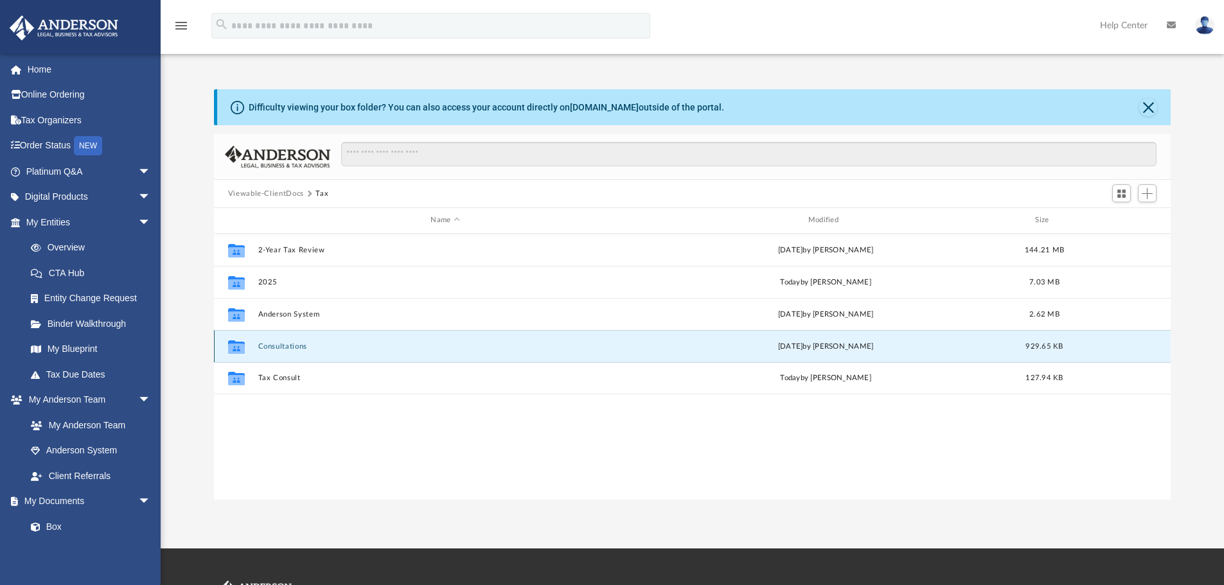
click at [291, 342] on button "Consultations" at bounding box center [445, 346] width 374 height 8
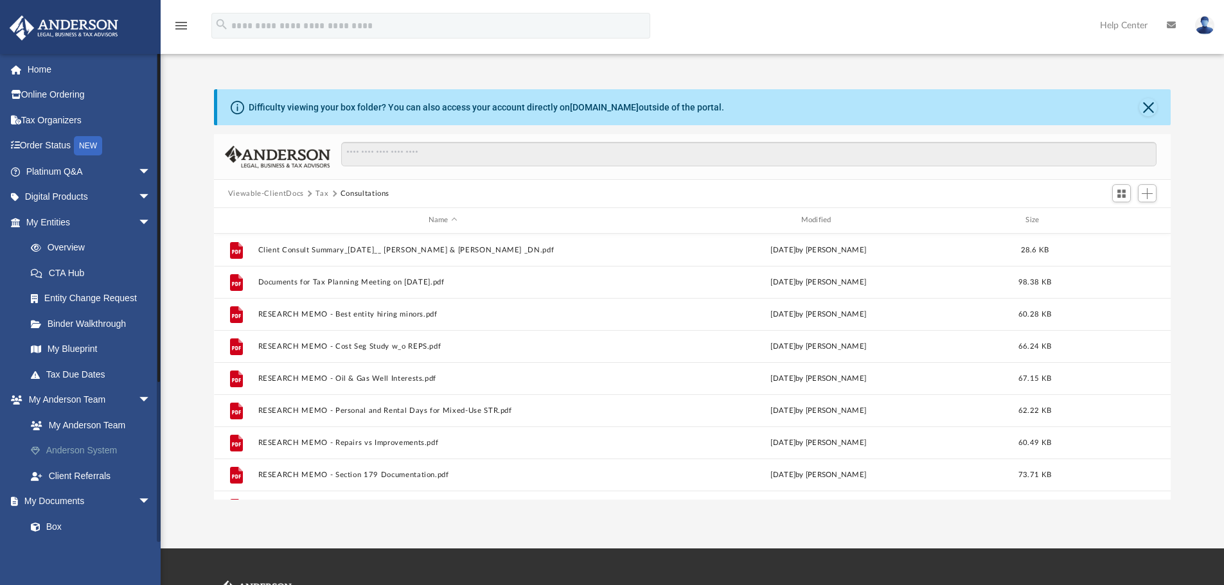
click at [107, 446] on link "Anderson System" at bounding box center [94, 451] width 152 height 26
click at [111, 452] on link "Anderson System" at bounding box center [94, 451] width 152 height 26
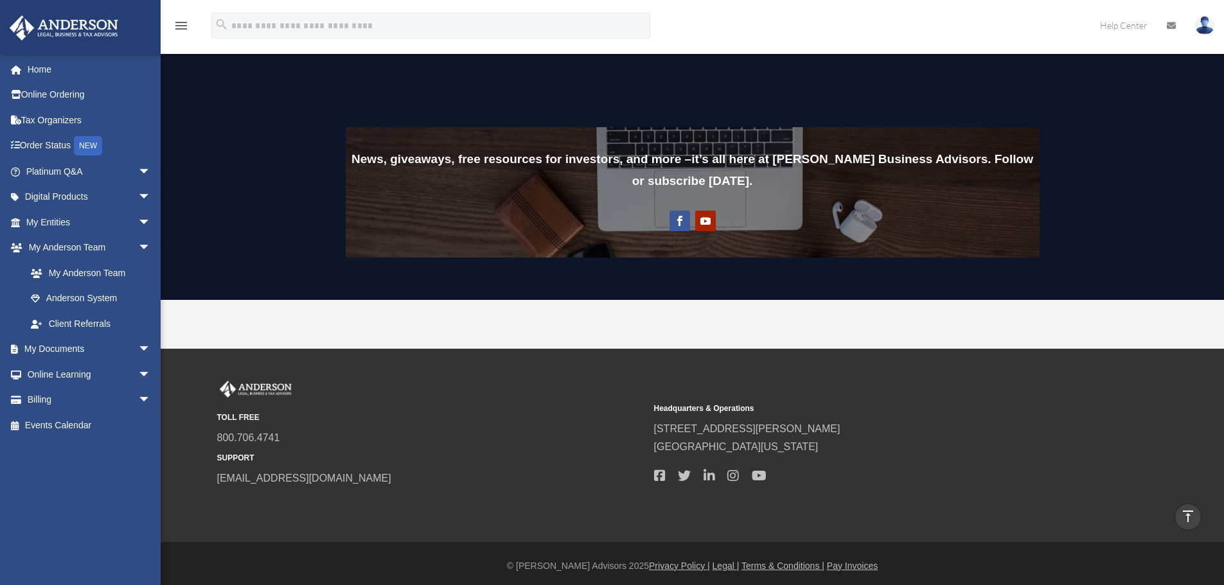
scroll to position [982, 0]
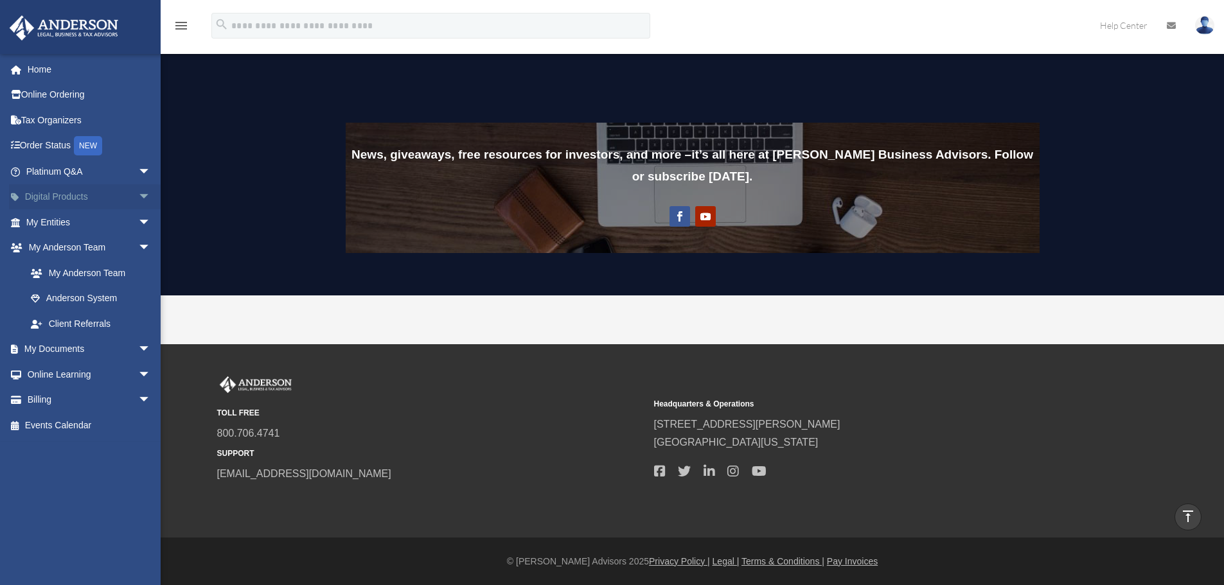
click at [105, 194] on link "Digital Products arrow_drop_down" at bounding box center [89, 197] width 161 height 26
click at [138, 194] on span "arrow_drop_down" at bounding box center [151, 197] width 26 height 26
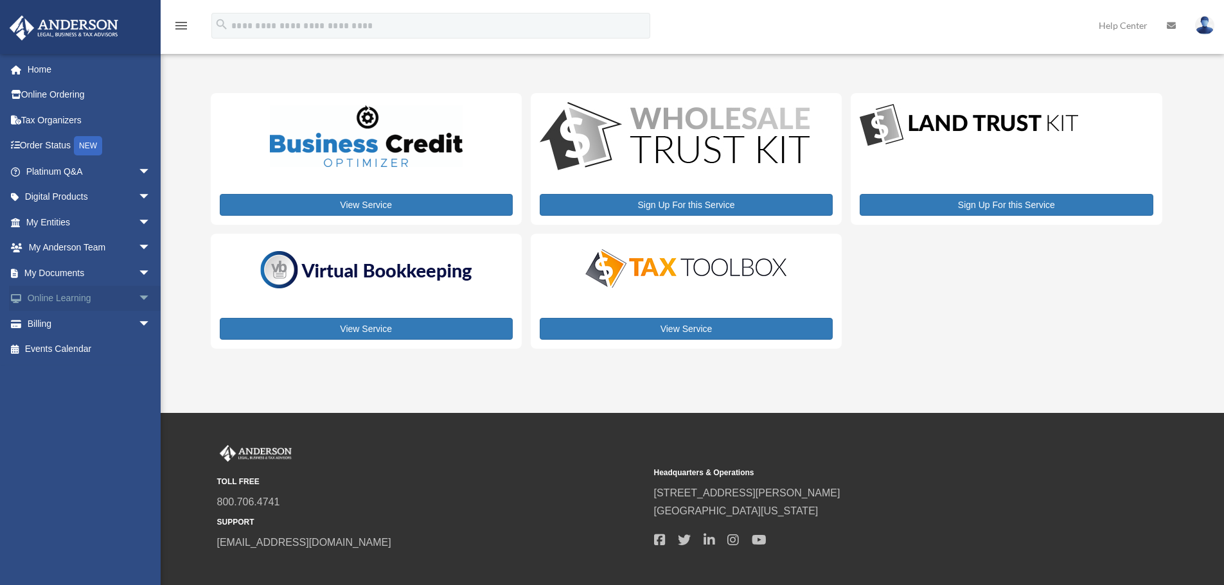
click at [122, 290] on link "Online Learning arrow_drop_down" at bounding box center [89, 299] width 161 height 26
click at [122, 269] on link "My Documents arrow_drop_down" at bounding box center [89, 273] width 161 height 26
click at [138, 270] on span "arrow_drop_down" at bounding box center [151, 273] width 26 height 26
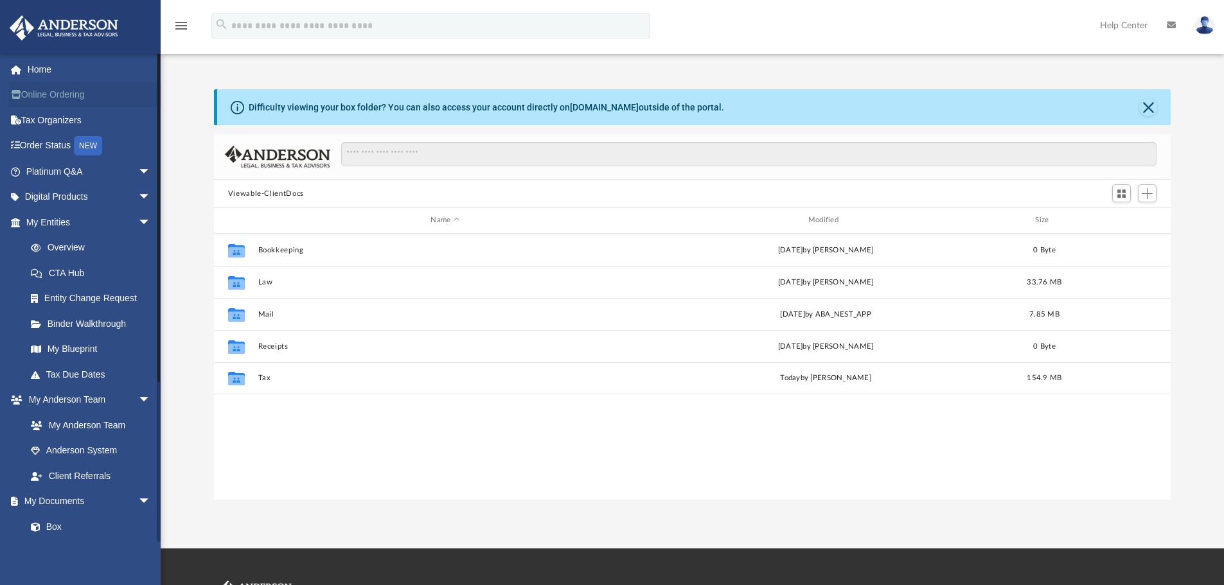
scroll to position [283, 947]
click at [89, 93] on link "Online Ordering" at bounding box center [89, 95] width 161 height 26
click at [139, 163] on span "arrow_drop_down" at bounding box center [151, 172] width 26 height 26
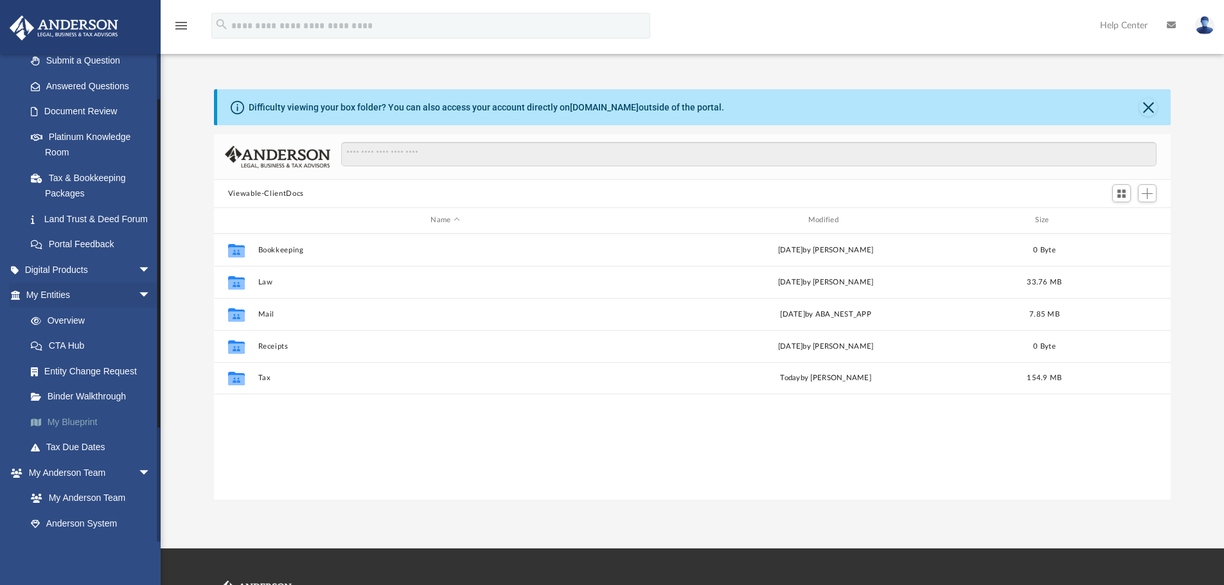
scroll to position [193, 0]
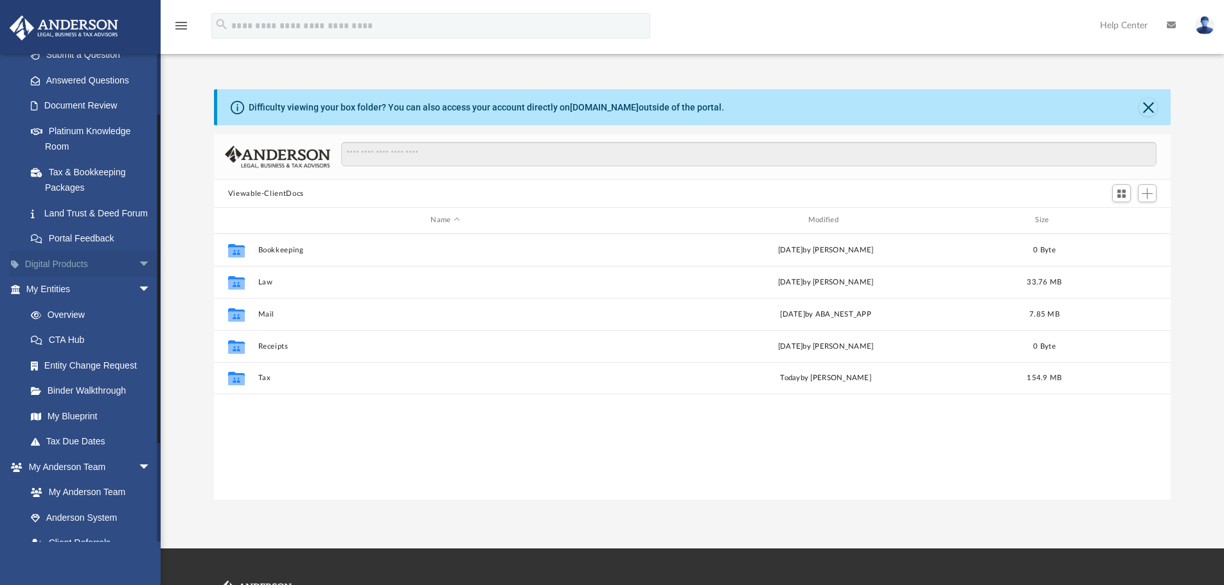
click at [138, 275] on span "arrow_drop_down" at bounding box center [151, 264] width 26 height 26
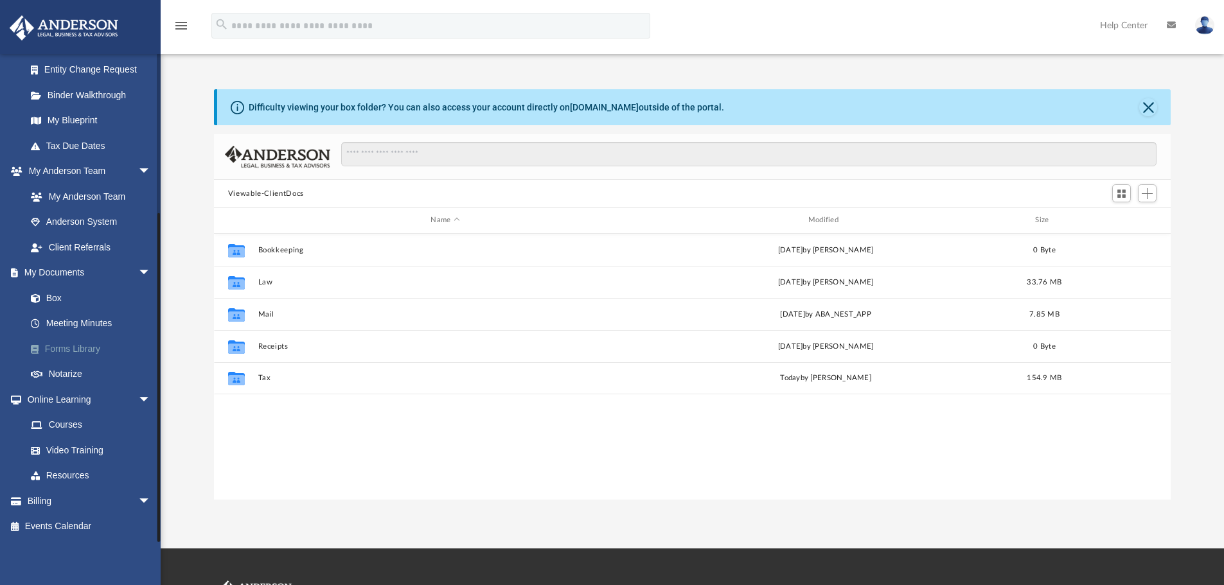
scroll to position [647, 0]
click at [72, 477] on link "Resources" at bounding box center [94, 476] width 152 height 26
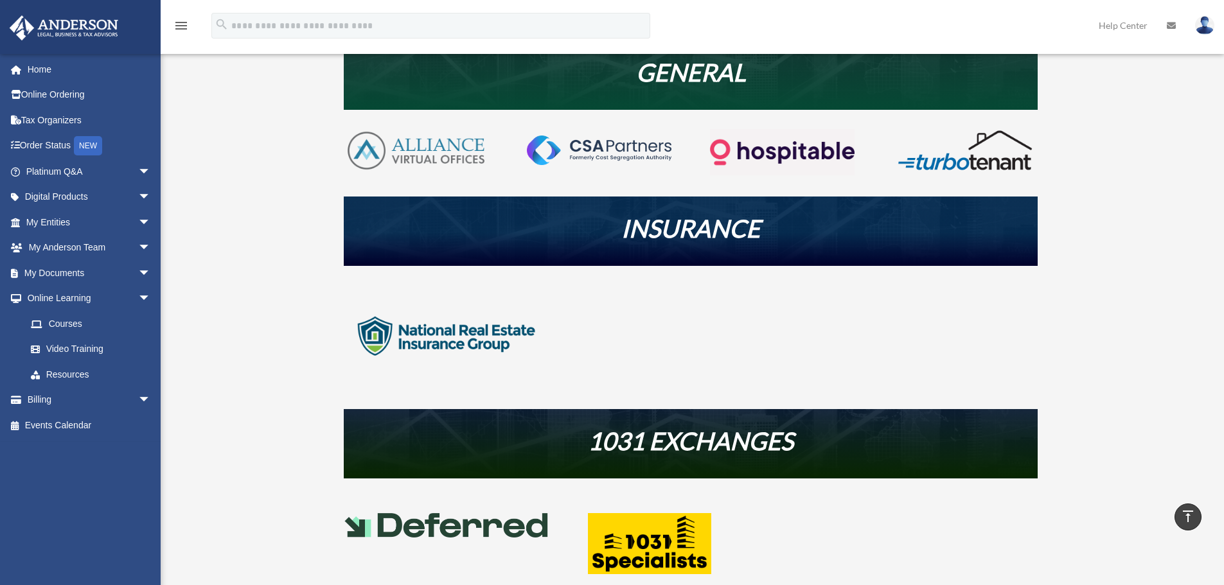
scroll to position [241, 0]
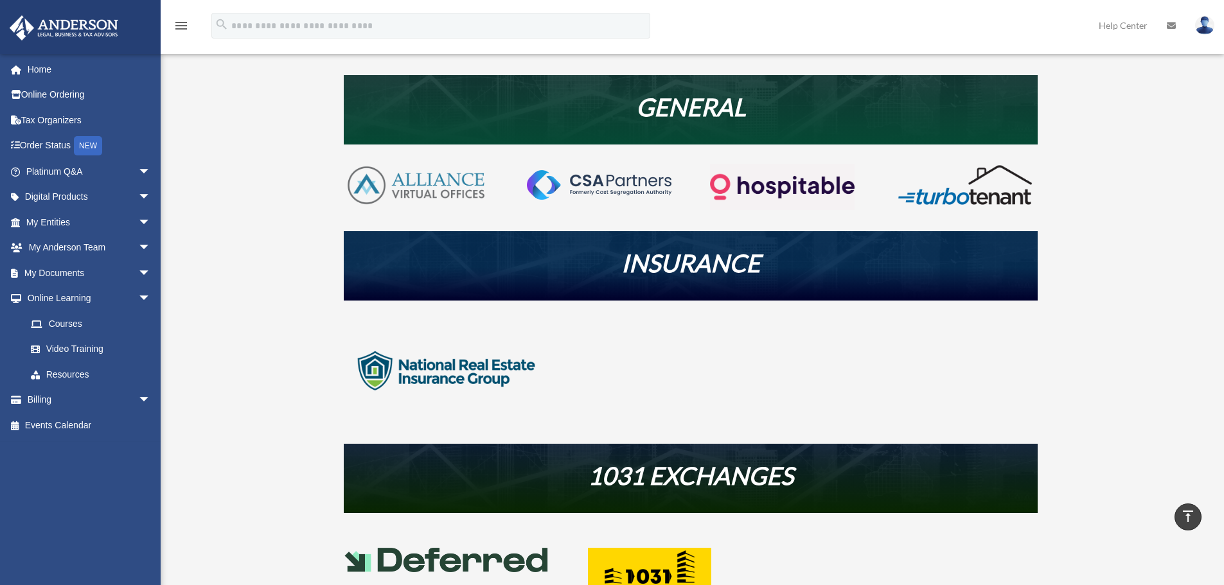
click at [610, 184] on img at bounding box center [599, 185] width 145 height 30
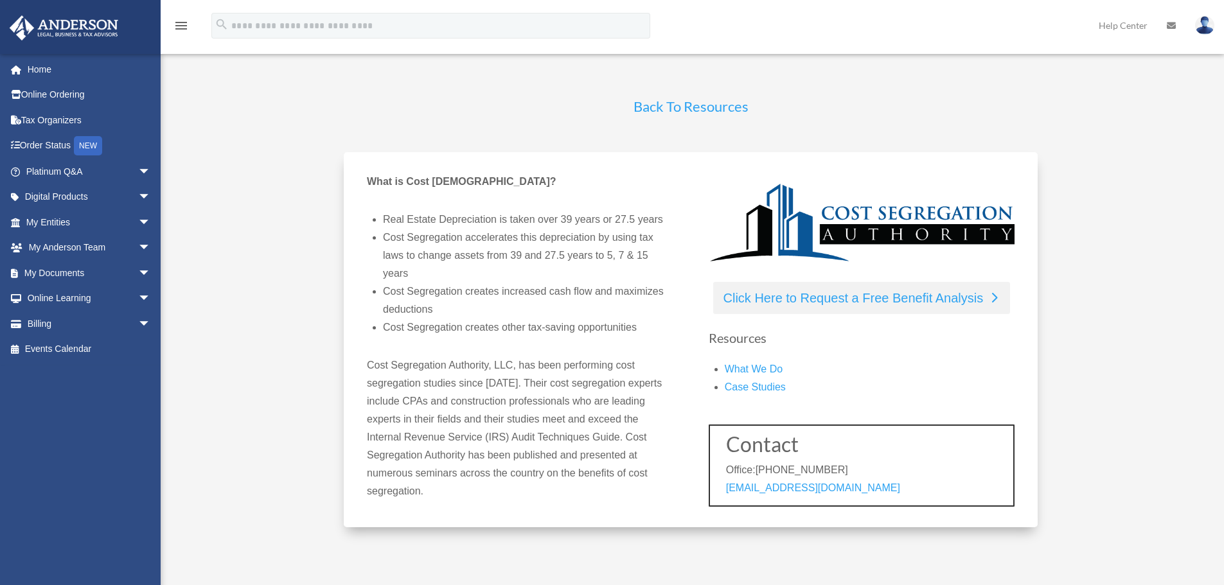
drag, startPoint x: 925, startPoint y: 301, endPoint x: 878, endPoint y: 294, distance: 47.4
click at [878, 294] on link "Click Here to Request a Free Benefit Analysis" at bounding box center [861, 298] width 297 height 32
